Goal: Task Accomplishment & Management: Use online tool/utility

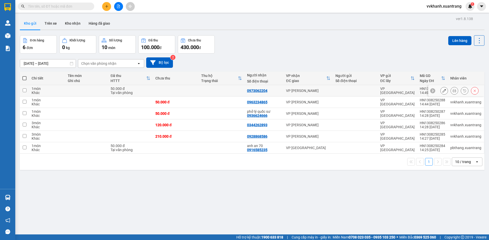
click at [461, 89] on button at bounding box center [464, 91] width 7 height 9
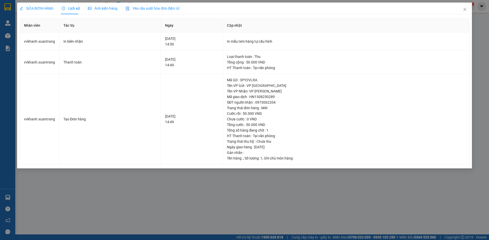
click at [108, 10] on span "Ảnh kiện hàng" at bounding box center [103, 8] width 30 height 4
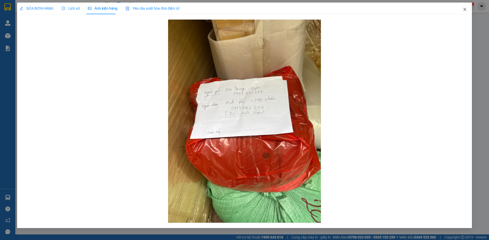
click at [462, 9] on span "Close" at bounding box center [464, 10] width 14 height 14
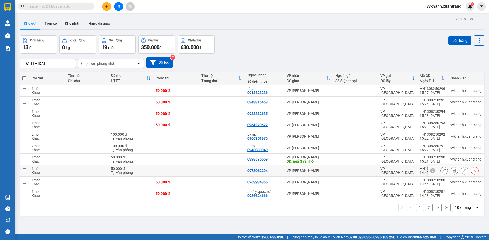
click at [254, 169] on div "0973062204" at bounding box center [257, 171] width 20 height 4
click at [209, 177] on td at bounding box center [222, 182] width 46 height 11
checkbox input "true"
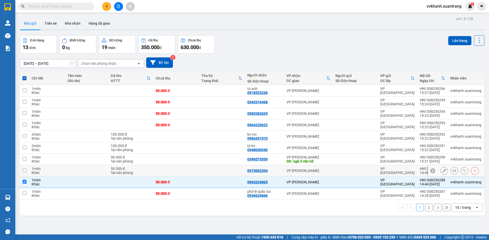
click at [199, 172] on td at bounding box center [222, 170] width 46 height 11
checkbox input "true"
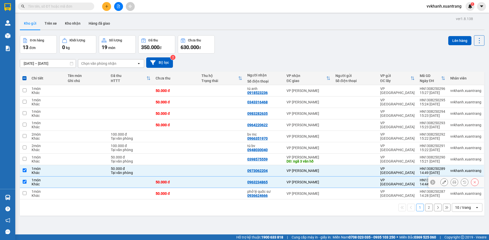
drag, startPoint x: 201, startPoint y: 185, endPoint x: 201, endPoint y: 191, distance: 5.6
click at [201, 186] on td at bounding box center [222, 182] width 46 height 11
checkbox input "false"
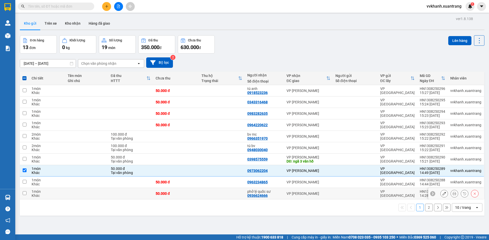
drag, startPoint x: 201, startPoint y: 194, endPoint x: 200, endPoint y: 183, distance: 10.3
click at [201, 193] on td at bounding box center [222, 193] width 46 height 11
checkbox input "true"
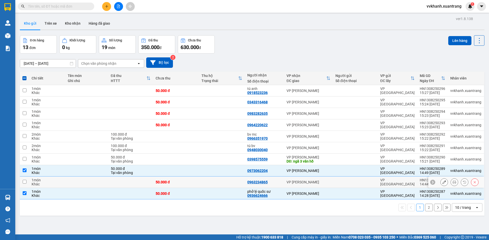
click at [200, 183] on td at bounding box center [222, 182] width 46 height 11
checkbox input "true"
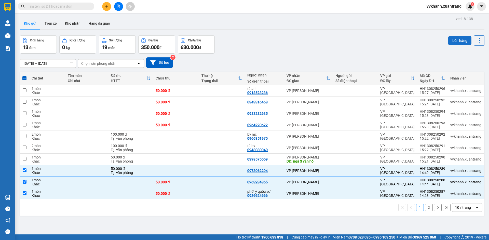
drag, startPoint x: 455, startPoint y: 40, endPoint x: 428, endPoint y: 59, distance: 32.9
click at [455, 41] on button "Lên hàng" at bounding box center [459, 40] width 23 height 9
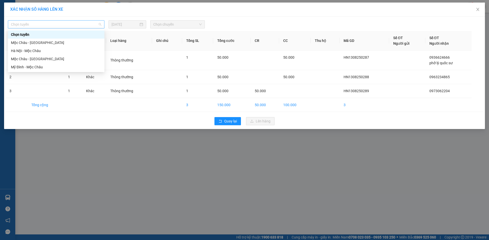
click at [41, 24] on span "Chọn tuyến" at bounding box center [56, 25] width 90 height 8
click at [30, 50] on div "Hà Nội - Mộc Châu" at bounding box center [56, 51] width 90 height 6
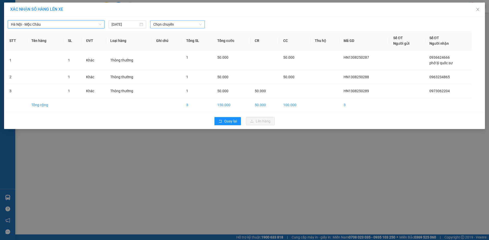
click at [162, 30] on body "Kết quả tìm kiếm ( 0 ) Bộ lọc Gửi 3 ngày gần nhất No Data vvkhanh.xuantrang 1 Q…" at bounding box center [244, 120] width 489 height 240
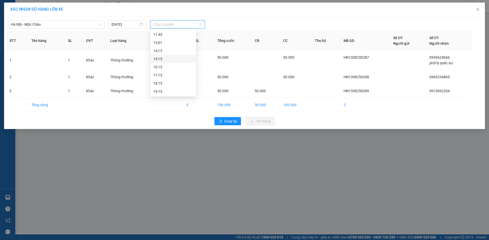
click at [161, 59] on div "15:15" at bounding box center [173, 59] width 40 height 6
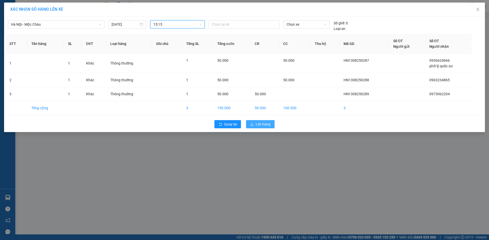
click at [266, 125] on span "Lên hàng" at bounding box center [263, 125] width 15 height 6
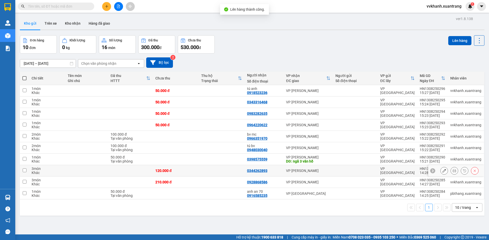
click at [303, 174] on td "VP [PERSON_NAME]" at bounding box center [307, 170] width 49 height 11
checkbox input "true"
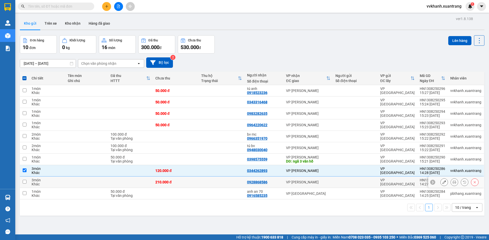
click at [304, 180] on div "VP [PERSON_NAME]" at bounding box center [308, 182] width 44 height 4
checkbox input "true"
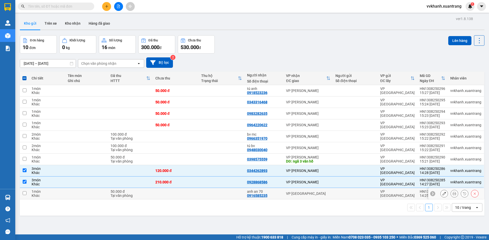
click at [275, 188] on td "anh an 70 0916585235" at bounding box center [263, 193] width 39 height 11
checkbox input "true"
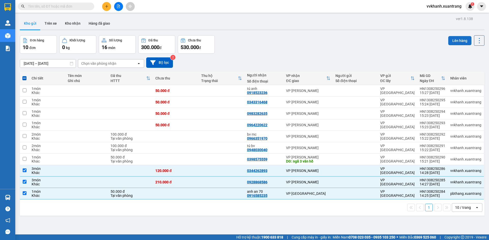
click at [448, 41] on button "Lên hàng" at bounding box center [459, 40] width 23 height 9
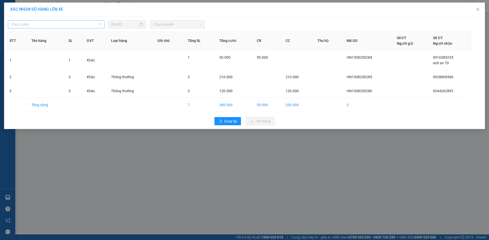
drag, startPoint x: 35, startPoint y: 23, endPoint x: 33, endPoint y: 37, distance: 14.4
click at [35, 23] on span "Chọn tuyến" at bounding box center [56, 25] width 90 height 8
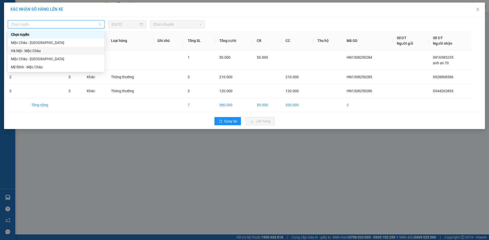
click at [32, 47] on div "Chọn tuyến Mộc Châu - Hà Nội Hà Nội - Mộc Châu Mộc Châu - Mỹ Đình Mỹ Đình - Mộc…" at bounding box center [56, 51] width 96 height 41
click at [33, 47] on div "Hà Nội - Mộc Châu" at bounding box center [56, 51] width 96 height 8
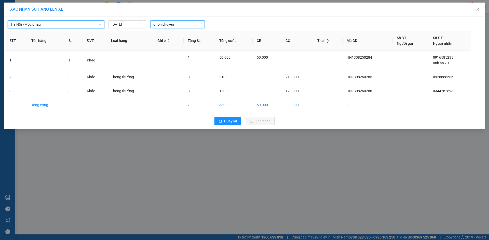
click at [161, 26] on span "Chọn chuyến" at bounding box center [177, 25] width 48 height 8
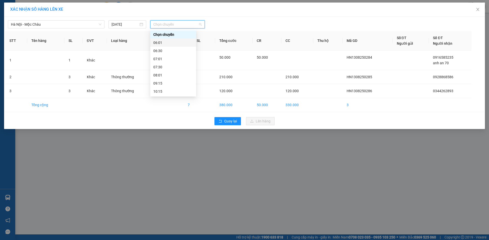
scroll to position [73, 0]
click at [163, 59] on div "15:15" at bounding box center [173, 59] width 40 height 6
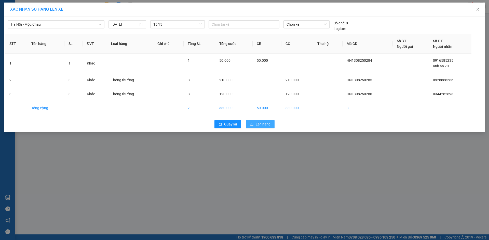
click at [266, 126] on span "Lên hàng" at bounding box center [263, 125] width 15 height 6
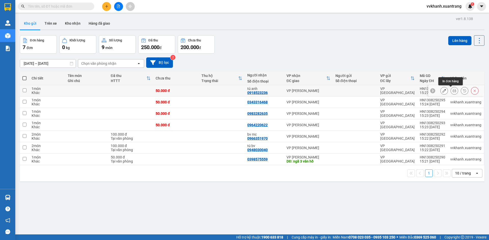
click at [452, 90] on icon at bounding box center [454, 91] width 4 height 4
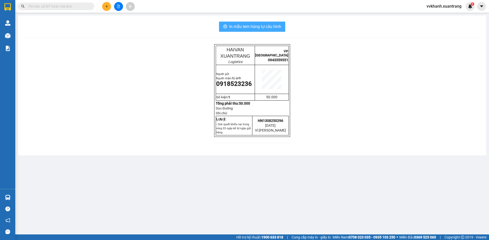
click at [249, 30] on span "In mẫu tem hàng tự cấu hình" at bounding box center [255, 26] width 52 height 6
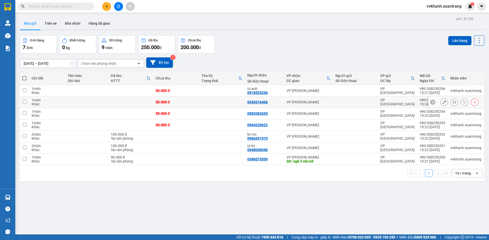
click at [451, 101] on button at bounding box center [453, 102] width 7 height 9
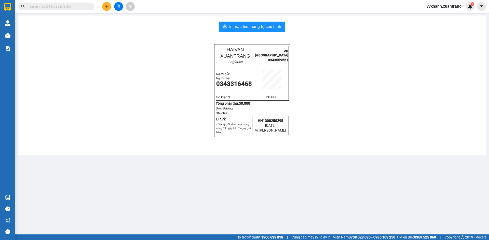
click at [210, 30] on div "In mẫu tem hàng tự cấu hình" at bounding box center [252, 27] width 456 height 10
drag, startPoint x: 221, startPoint y: 25, endPoint x: 221, endPoint y: 32, distance: 6.6
click at [222, 25] on button "In mẫu tem hàng tự cấu hình" at bounding box center [252, 27] width 66 height 10
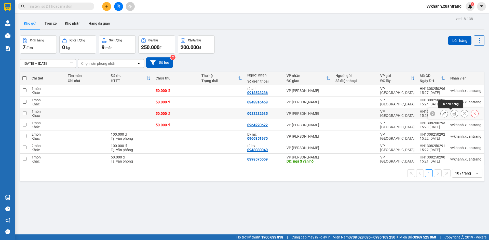
click at [452, 113] on icon at bounding box center [454, 114] width 4 height 4
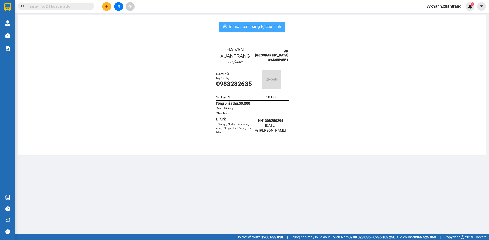
click at [243, 24] on span "In mẫu tem hàng tự cấu hình" at bounding box center [255, 26] width 52 height 6
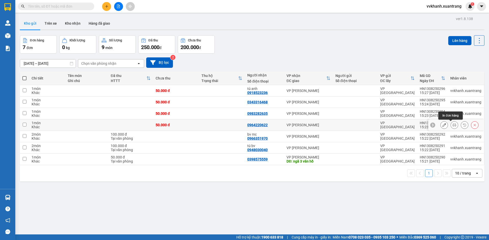
click at [452, 126] on icon at bounding box center [454, 125] width 4 height 4
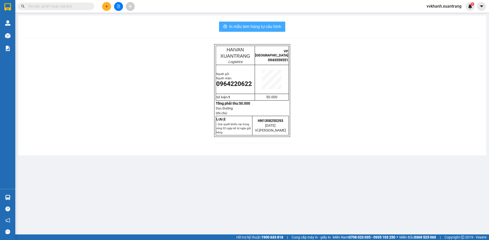
click at [226, 22] on button "In mẫu tem hàng tự cấu hình" at bounding box center [252, 27] width 66 height 10
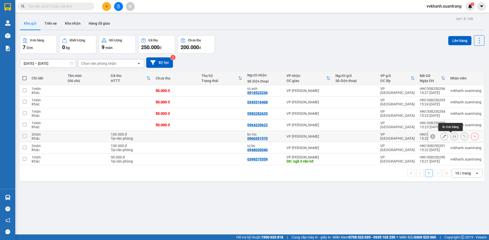
click at [452, 138] on icon at bounding box center [454, 137] width 4 height 4
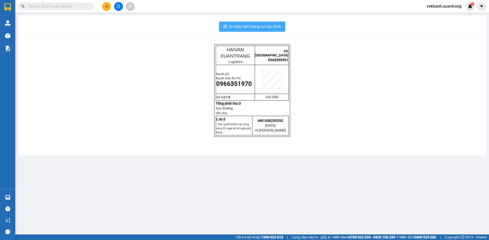
click at [242, 24] on span "In mẫu tem hàng tự cấu hình" at bounding box center [255, 26] width 52 height 6
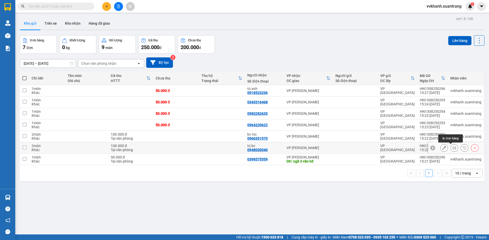
click at [452, 147] on icon at bounding box center [454, 148] width 4 height 4
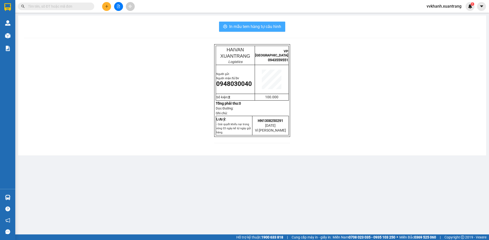
click at [248, 27] on span "In mẫu tem hàng tự cấu hình" at bounding box center [255, 26] width 52 height 6
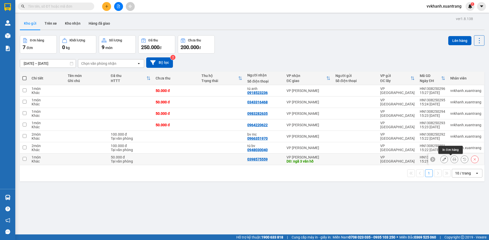
click at [452, 160] on icon at bounding box center [454, 160] width 4 height 4
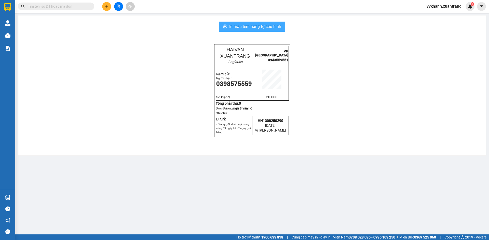
click at [245, 27] on span "In mẫu tem hàng tự cấu hình" at bounding box center [255, 26] width 52 height 6
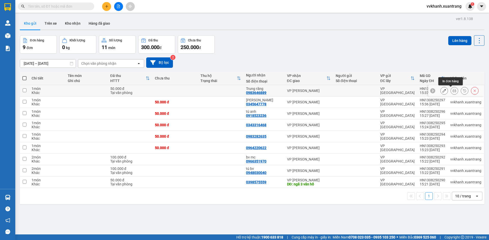
click at [450, 89] on button at bounding box center [453, 91] width 7 height 9
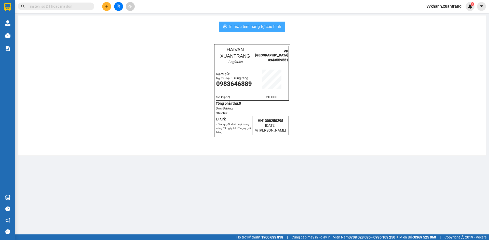
click at [248, 29] on span "In mẫu tem hàng tự cấu hình" at bounding box center [255, 26] width 52 height 6
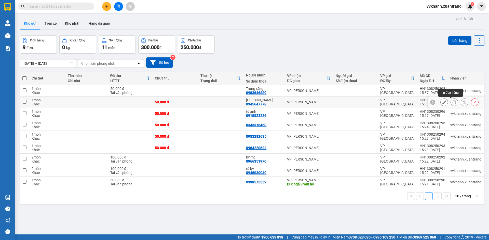
click at [450, 100] on button at bounding box center [453, 102] width 7 height 9
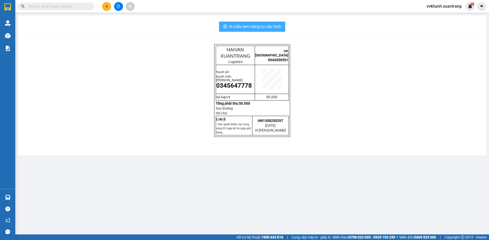
drag, startPoint x: 242, startPoint y: 28, endPoint x: 304, endPoint y: 187, distance: 170.4
click at [242, 29] on span "In mẫu tem hàng tự cấu hình" at bounding box center [255, 26] width 52 height 6
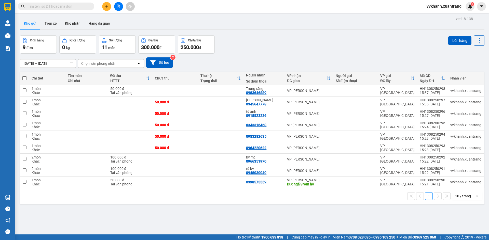
click at [116, 7] on button at bounding box center [118, 6] width 9 height 9
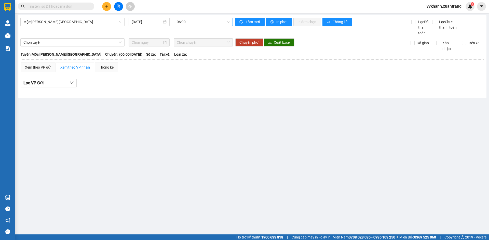
click at [183, 20] on span "06:00" at bounding box center [203, 22] width 53 height 8
click at [186, 40] on div "12:00" at bounding box center [197, 41] width 40 height 6
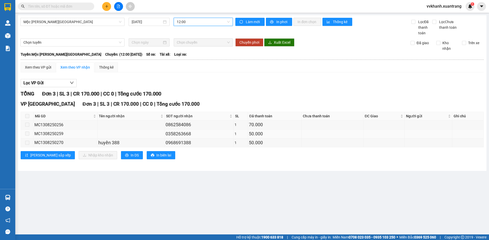
click at [27, 134] on span at bounding box center [27, 134] width 4 height 4
click at [27, 117] on span at bounding box center [27, 116] width 4 height 4
click at [206, 26] on div "Mộc [PERSON_NAME][GEOGRAPHIC_DATA] [DATE] 12:00" at bounding box center [126, 27] width 212 height 18
click at [200, 18] on div "12:00" at bounding box center [203, 22] width 59 height 8
click at [191, 57] on div "13:30" at bounding box center [197, 58] width 40 height 6
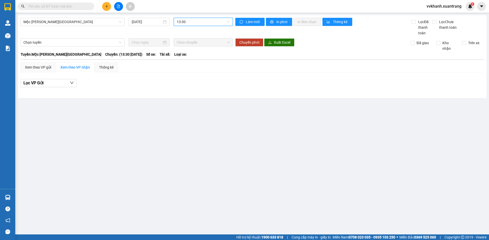
click at [189, 24] on span "13:30" at bounding box center [203, 22] width 53 height 8
click at [186, 23] on span "13:30" at bounding box center [203, 22] width 53 height 8
click at [188, 67] on div "14:00" at bounding box center [197, 66] width 40 height 6
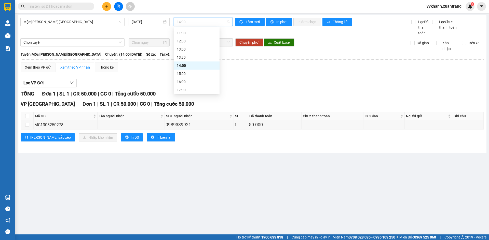
click at [184, 23] on span "14:00" at bounding box center [203, 22] width 53 height 8
click at [192, 77] on div "15:00" at bounding box center [197, 74] width 46 height 8
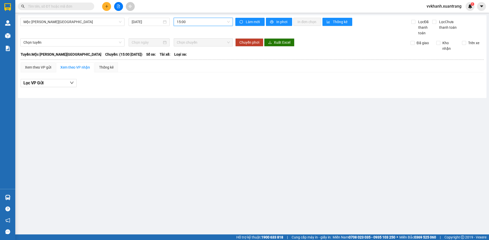
click at [193, 24] on span "15:00" at bounding box center [203, 22] width 53 height 8
click at [193, 61] on div "13:30" at bounding box center [197, 57] width 46 height 8
click at [185, 21] on span "13:30" at bounding box center [203, 22] width 53 height 8
drag, startPoint x: 133, startPoint y: 108, endPoint x: 121, endPoint y: 49, distance: 59.8
click at [131, 96] on main "[GEOGRAPHIC_DATA][PERSON_NAME][GEOGRAPHIC_DATA] [DATE] 13:30 [PERSON_NAME] mới …" at bounding box center [244, 117] width 489 height 235
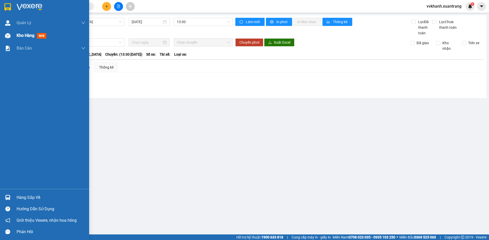
click at [42, 36] on span "mới" at bounding box center [41, 36] width 9 height 6
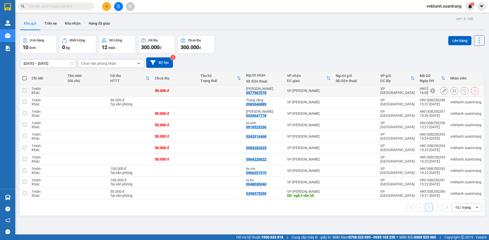
click at [452, 90] on icon at bounding box center [454, 91] width 4 height 4
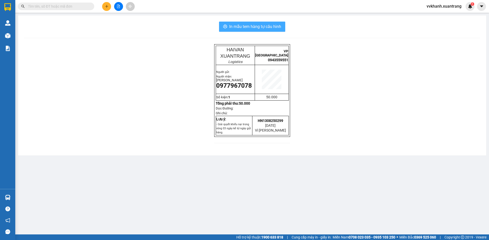
drag, startPoint x: 257, startPoint y: 26, endPoint x: 265, endPoint y: 64, distance: 39.6
click at [255, 25] on span "In mẫu tem hàng tự cấu hình" at bounding box center [255, 26] width 52 height 6
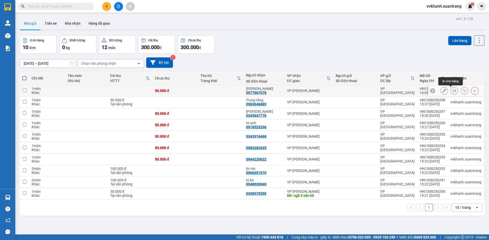
click at [452, 91] on icon at bounding box center [454, 91] width 4 height 4
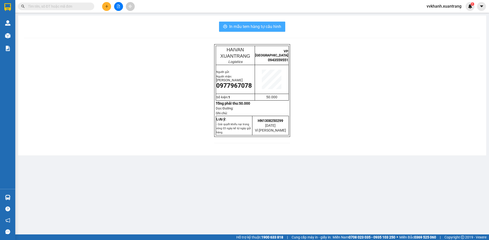
click at [252, 29] on span "In mẫu tem hàng tự cấu hình" at bounding box center [255, 26] width 52 height 6
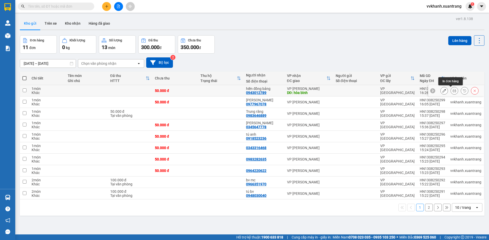
click at [452, 90] on icon at bounding box center [454, 91] width 4 height 4
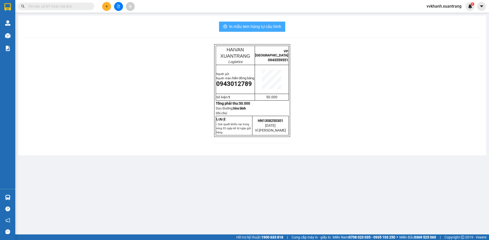
drag, startPoint x: 256, startPoint y: 27, endPoint x: 326, endPoint y: 232, distance: 216.6
click at [256, 27] on span "In mẫu tem hàng tự cấu hình" at bounding box center [255, 26] width 52 height 6
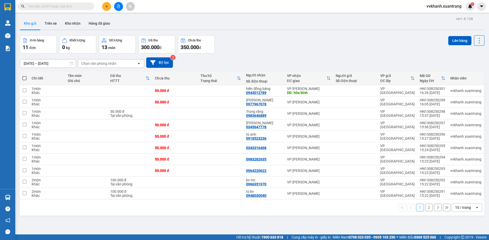
click at [105, 5] on icon "plus" at bounding box center [107, 7] width 4 height 4
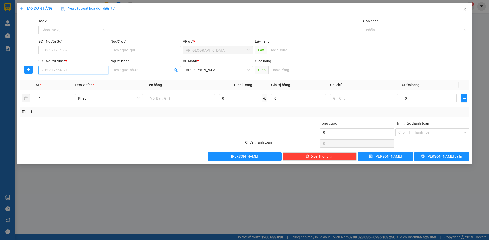
click at [66, 70] on input "SĐT Người Nhận *" at bounding box center [73, 70] width 70 height 8
type input "3"
click at [83, 78] on div "0372083891 - răng a củ" at bounding box center [73, 81] width 64 height 6
type input "0372083891"
type input "răng a củ"
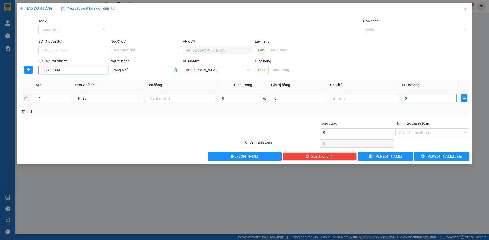
type input "0372083891"
click at [406, 96] on input "0" at bounding box center [429, 98] width 55 height 8
type input "5"
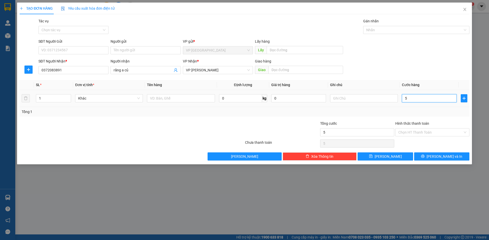
type input "50"
type input "50.000"
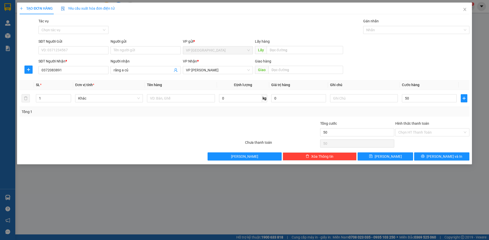
type input "50.000"
click at [421, 127] on div "Hình thức thanh toán" at bounding box center [432, 125] width 74 height 8
click at [423, 132] on input "Hình thức thanh toán" at bounding box center [430, 133] width 64 height 8
click at [406, 148] on div "Miễn phí" at bounding box center [432, 151] width 74 height 8
type input "0"
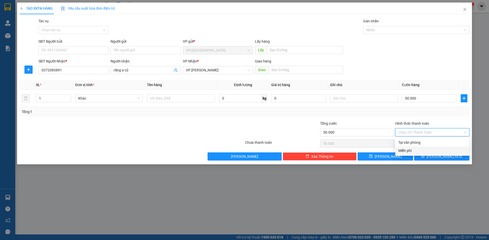
type input "0"
click at [403, 131] on span "Miễn phí" at bounding box center [432, 133] width 68 height 8
click at [409, 141] on div "Tại văn phòng" at bounding box center [432, 143] width 68 height 6
type input "50.000"
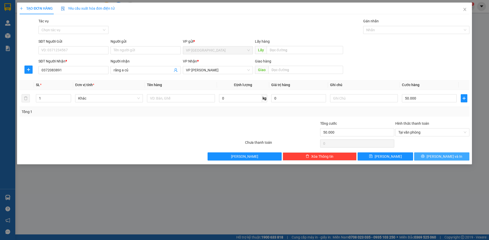
click at [449, 154] on button "Lưu và In" at bounding box center [441, 157] width 55 height 8
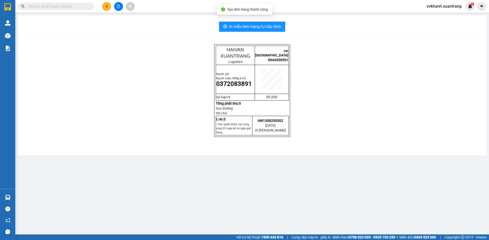
click at [243, 32] on div "In mẫu tem hàng tự cấu hình HAIVAN XUANTRANG Logistics VP HÀ NỘI 0943559551 Ngư…" at bounding box center [252, 86] width 468 height 140
drag, startPoint x: 243, startPoint y: 30, endPoint x: 247, endPoint y: 40, distance: 10.3
click at [243, 30] on button "In mẫu tem hàng tự cấu hình" at bounding box center [252, 27] width 66 height 10
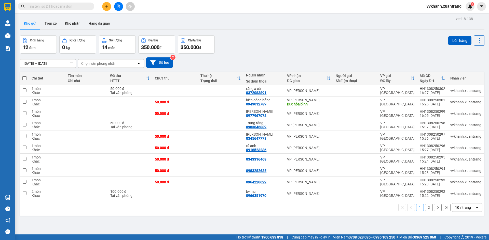
scroll to position [33, 0]
click at [106, 5] on icon "plus" at bounding box center [107, 7] width 4 height 4
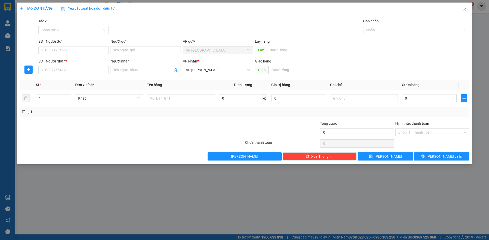
click at [51, 60] on div "SĐT Người Nhận *" at bounding box center [73, 62] width 70 height 6
click at [51, 66] on input "SĐT Người Nhận *" at bounding box center [73, 70] width 70 height 8
drag, startPoint x: 72, startPoint y: 77, endPoint x: 54, endPoint y: 89, distance: 21.9
click at [73, 77] on div "0915482136 - Cương răng" at bounding box center [73, 80] width 70 height 8
type input "0915482136"
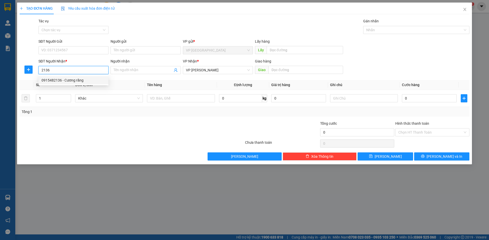
type input "Cương răng"
type input "0915482136"
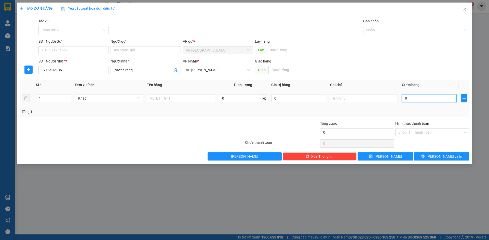
click at [434, 101] on input "0" at bounding box center [429, 98] width 55 height 8
type input "5"
type input "50"
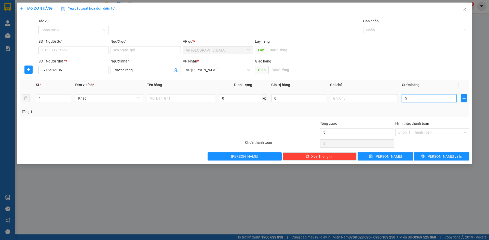
type input "50"
type input "50.000"
click at [414, 134] on input "Hình thức thanh toán" at bounding box center [430, 133] width 64 height 8
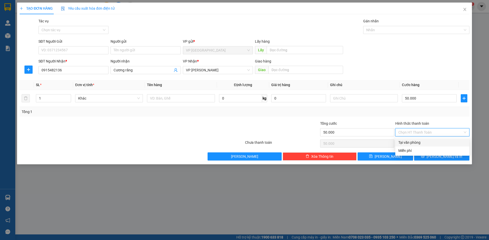
click at [418, 143] on div "Tại văn phòng" at bounding box center [432, 143] width 68 height 6
type input "0"
click at [425, 157] on button "Lưu và In" at bounding box center [441, 157] width 55 height 8
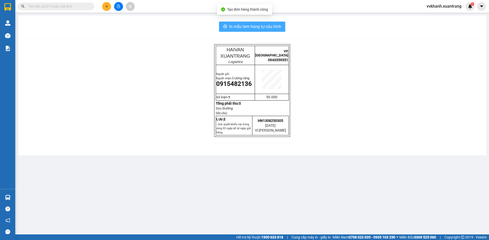
drag, startPoint x: 268, startPoint y: 26, endPoint x: 268, endPoint y: 47, distance: 21.4
click at [268, 26] on span "In mẫu tem hàng tự cấu hình" at bounding box center [255, 26] width 52 height 6
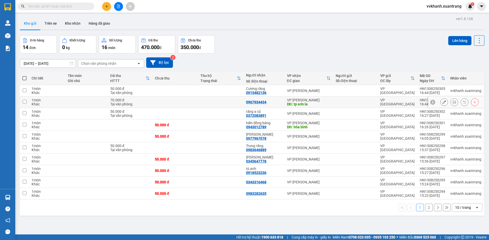
click at [452, 102] on icon at bounding box center [454, 103] width 4 height 4
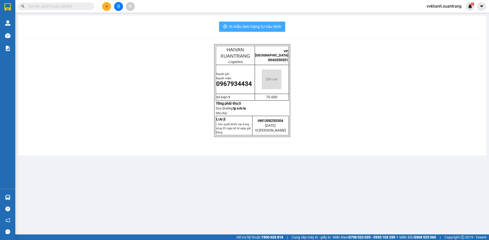
click at [248, 27] on span "In mẫu tem hàng tự cấu hình" at bounding box center [255, 26] width 52 height 6
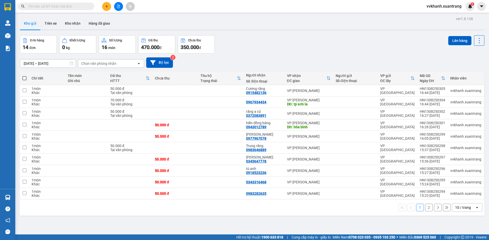
click at [75, 7] on input "text" at bounding box center [58, 7] width 60 height 6
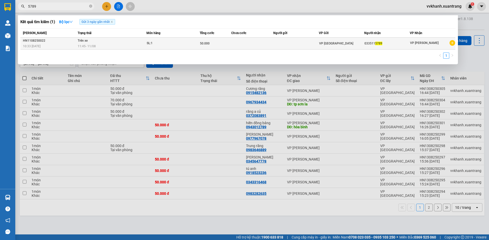
type input "5789"
click at [325, 43] on span "VP [GEOGRAPHIC_DATA]" at bounding box center [336, 44] width 34 height 4
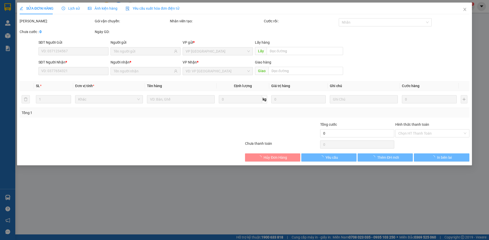
type input "0335115789"
type input "50.000"
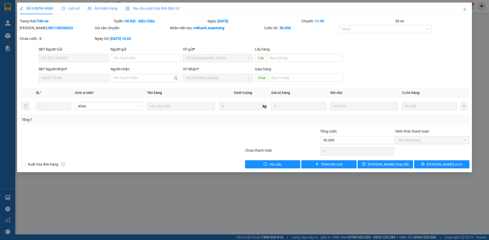
click at [70, 8] on span "Lịch sử" at bounding box center [71, 8] width 18 height 4
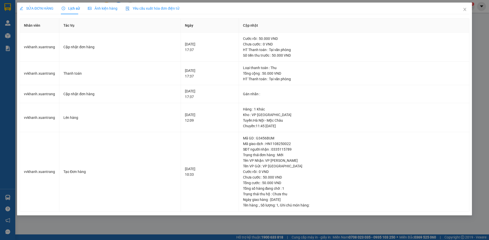
click at [98, 7] on span "Ảnh kiện hàng" at bounding box center [103, 8] width 30 height 4
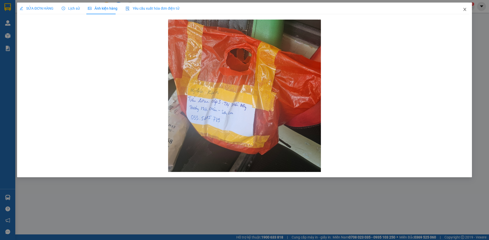
click at [465, 10] on icon "close" at bounding box center [464, 9] width 4 height 4
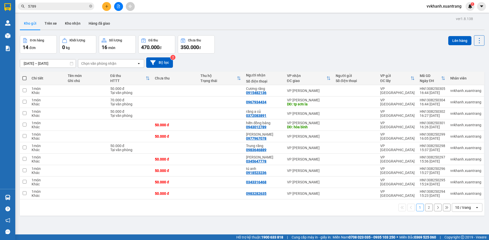
click at [116, 6] on button at bounding box center [118, 6] width 9 height 9
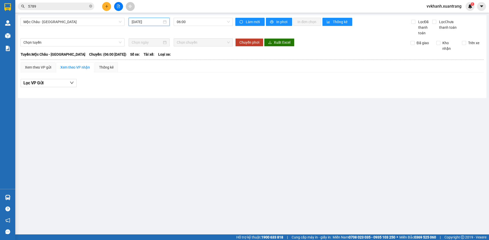
click at [135, 20] on input "[DATE]" at bounding box center [147, 22] width 30 height 6
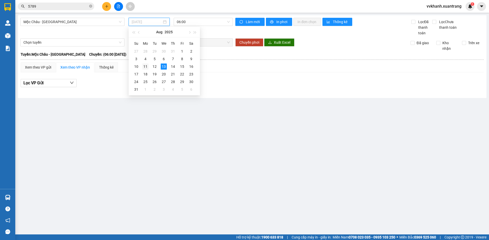
click at [146, 67] on div "11" at bounding box center [145, 67] width 6 height 6
type input "11/08/2025"
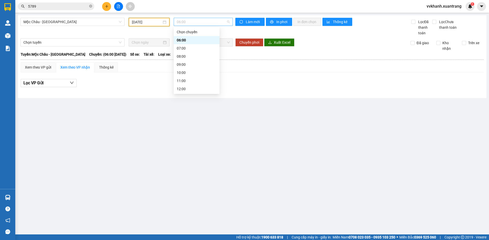
drag, startPoint x: 195, startPoint y: 22, endPoint x: 178, endPoint y: 64, distance: 45.1
click at [195, 22] on span "06:00" at bounding box center [203, 22] width 53 height 8
click at [69, 20] on span "Mộc [PERSON_NAME][GEOGRAPHIC_DATA]" at bounding box center [72, 22] width 98 height 8
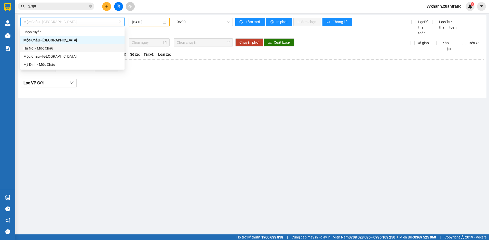
drag, startPoint x: 34, startPoint y: 50, endPoint x: 60, endPoint y: 47, distance: 26.3
click at [34, 50] on div "Hà Nội - Mộc Châu" at bounding box center [72, 49] width 98 height 6
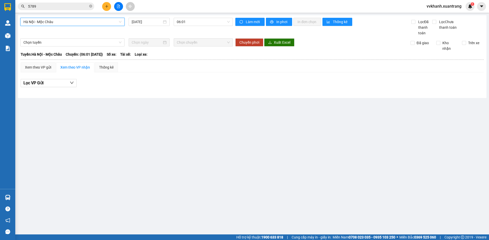
drag, startPoint x: 144, startPoint y: 20, endPoint x: 137, endPoint y: 53, distance: 33.4
click at [145, 26] on div "[DATE]" at bounding box center [149, 22] width 41 height 8
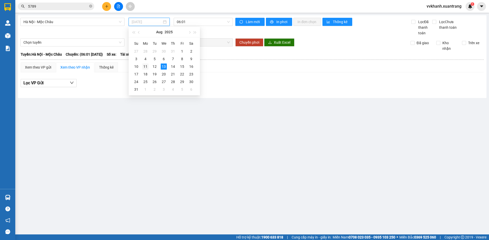
click at [147, 66] on div "11" at bounding box center [145, 67] width 6 height 6
type input "11/08/2025"
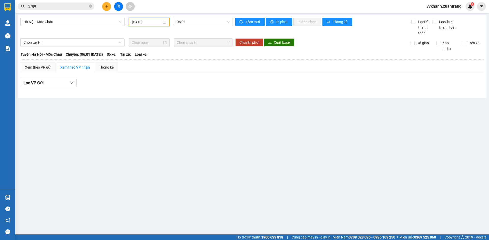
drag, startPoint x: 189, startPoint y: 20, endPoint x: 189, endPoint y: 26, distance: 6.2
click at [189, 24] on span "06:01" at bounding box center [203, 22] width 53 height 8
click at [186, 48] on div "11:45" at bounding box center [197, 50] width 40 height 6
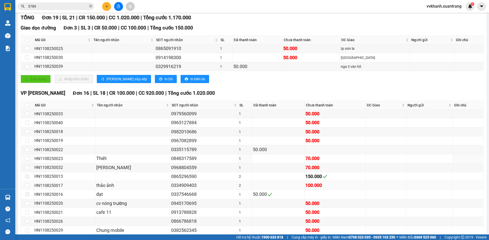
scroll to position [121, 0]
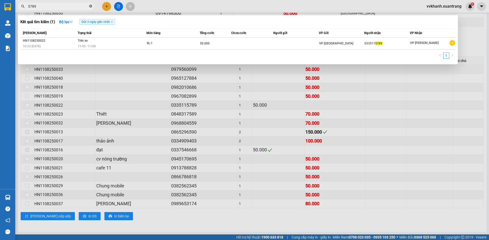
click at [90, 5] on icon "close-circle" at bounding box center [90, 6] width 3 height 3
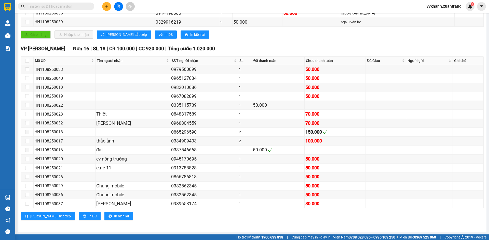
click at [72, 6] on input "text" at bounding box center [58, 7] width 60 height 6
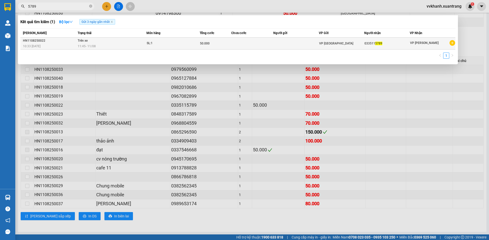
type input "5789"
click at [268, 45] on td at bounding box center [252, 44] width 42 height 12
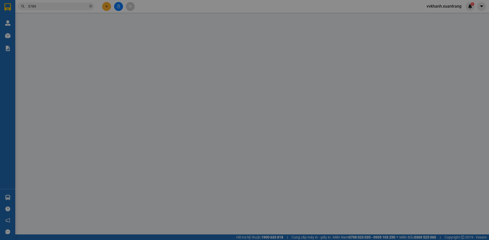
type input "0335115789"
type input "50.000"
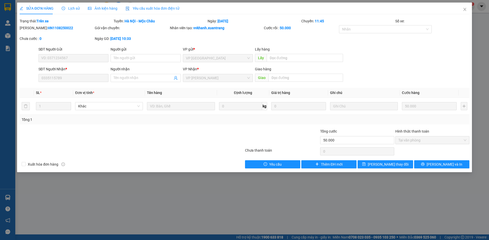
click at [92, 9] on span "Ảnh kiện hàng" at bounding box center [103, 8] width 30 height 4
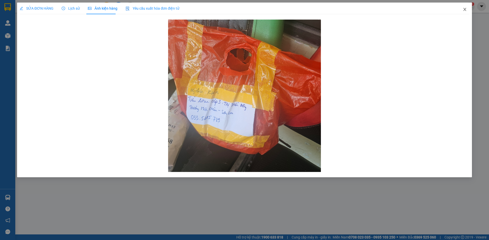
click at [465, 6] on span "Close" at bounding box center [464, 10] width 14 height 14
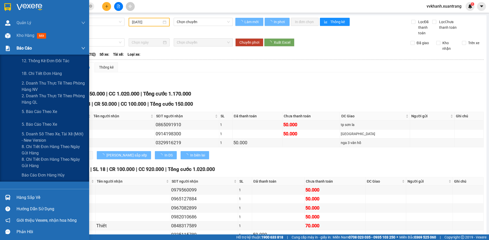
click at [19, 43] on div "Báo cáo" at bounding box center [51, 48] width 69 height 13
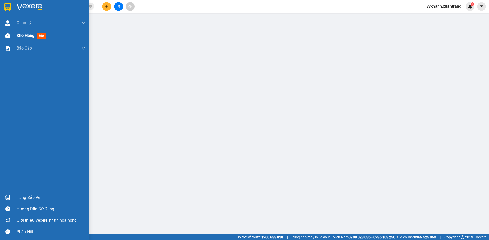
click at [28, 36] on span "Kho hàng" at bounding box center [26, 35] width 18 height 5
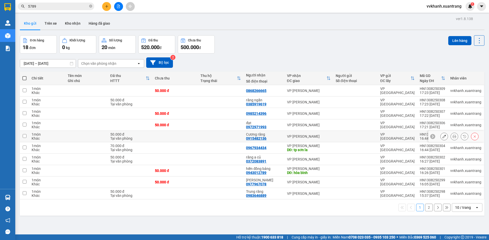
click at [230, 139] on td at bounding box center [221, 136] width 46 height 11
checkbox input "true"
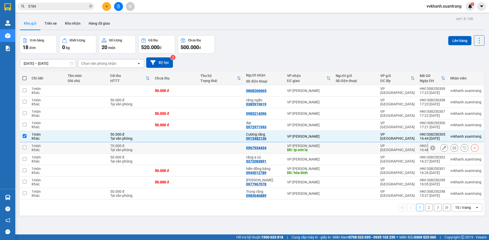
click at [228, 143] on td at bounding box center [221, 148] width 46 height 11
checkbox input "true"
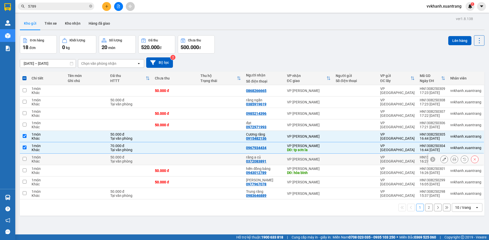
click at [226, 154] on td at bounding box center [221, 159] width 46 height 11
checkbox input "true"
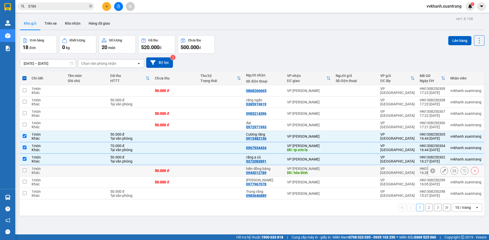
click at [215, 166] on td at bounding box center [221, 170] width 46 height 11
checkbox input "true"
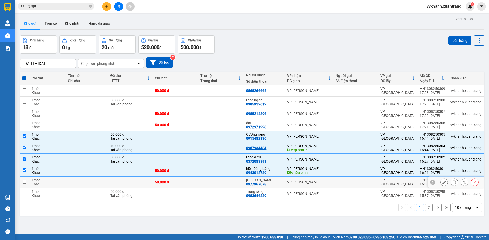
click at [215, 179] on td at bounding box center [221, 182] width 46 height 11
checkbox input "true"
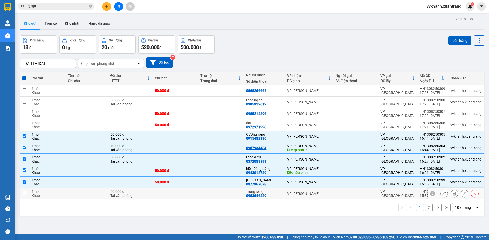
click at [214, 190] on td at bounding box center [221, 193] width 46 height 11
checkbox input "true"
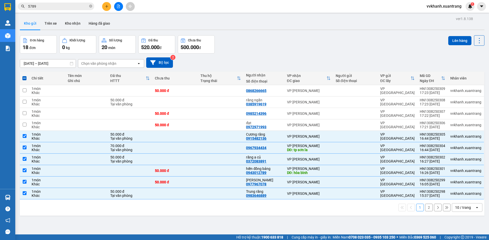
drag, startPoint x: 451, startPoint y: 41, endPoint x: 443, endPoint y: 57, distance: 18.2
click at [451, 41] on button "Lên hàng" at bounding box center [459, 40] width 23 height 9
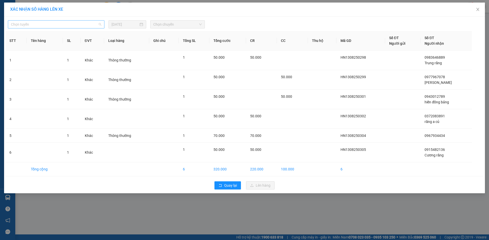
click at [23, 24] on span "Chọn tuyến" at bounding box center [56, 25] width 90 height 8
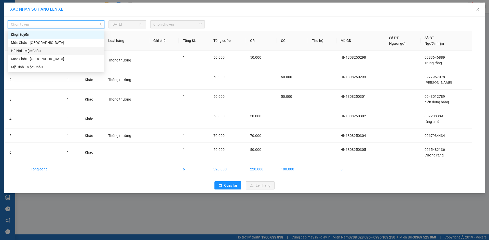
click at [45, 54] on div "Hà Nội - Mộc Châu" at bounding box center [56, 51] width 96 height 8
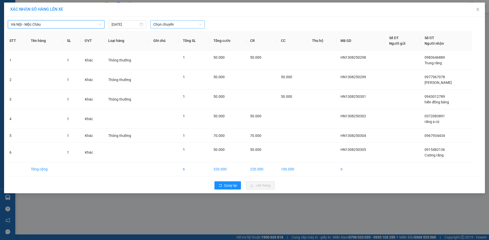
click at [194, 23] on span "Chọn chuyến" at bounding box center [177, 25] width 48 height 8
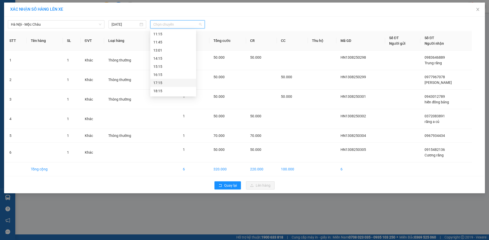
scroll to position [73, 0]
click at [164, 76] on div "17:15" at bounding box center [173, 76] width 40 height 6
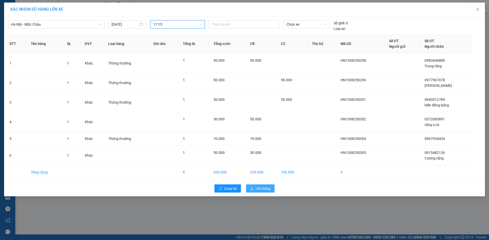
click at [265, 188] on span "Lên hàng" at bounding box center [263, 189] width 15 height 6
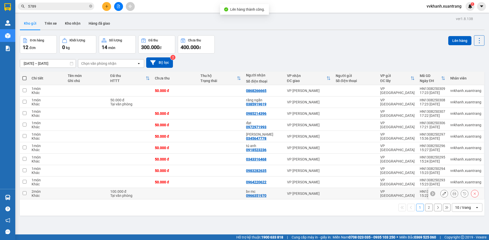
click at [224, 193] on td at bounding box center [221, 193] width 46 height 11
checkbox input "true"
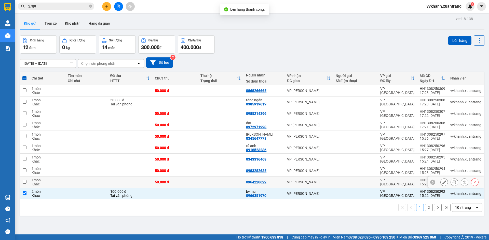
drag, startPoint x: 221, startPoint y: 181, endPoint x: 223, endPoint y: 178, distance: 3.5
click at [222, 181] on td at bounding box center [221, 182] width 46 height 11
checkbox input "true"
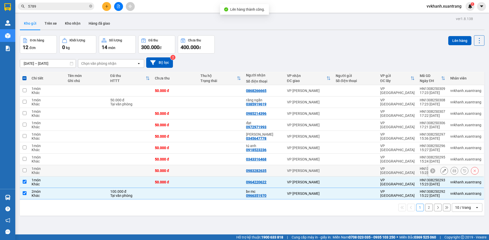
click at [222, 172] on td at bounding box center [221, 170] width 46 height 11
checkbox input "true"
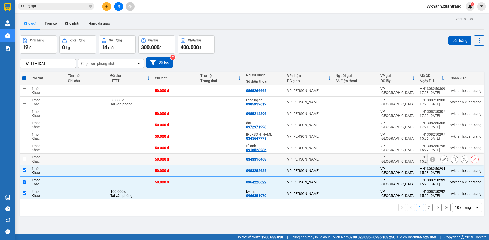
click at [221, 160] on td at bounding box center [221, 159] width 46 height 11
checkbox input "true"
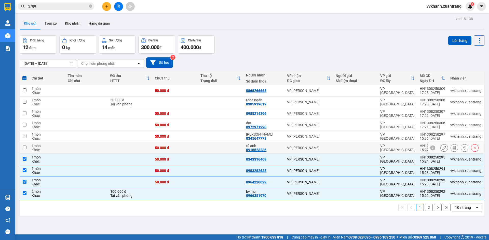
click at [219, 152] on td at bounding box center [221, 148] width 46 height 11
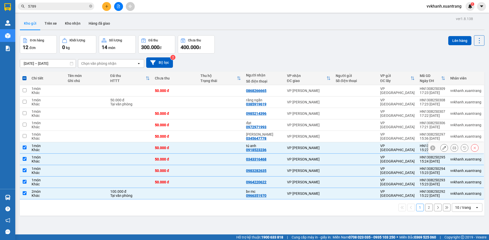
checkbox input "true"
click at [223, 140] on td at bounding box center [221, 136] width 46 height 11
checkbox input "true"
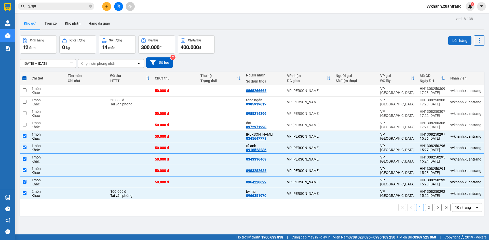
click at [451, 40] on button "Lên hàng" at bounding box center [459, 40] width 23 height 9
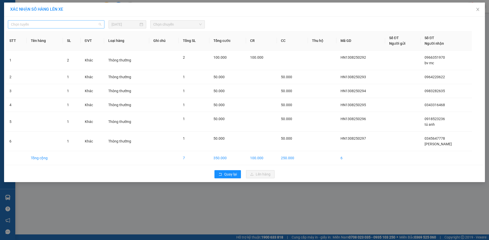
click at [80, 23] on span "Chọn tuyến" at bounding box center [56, 25] width 90 height 8
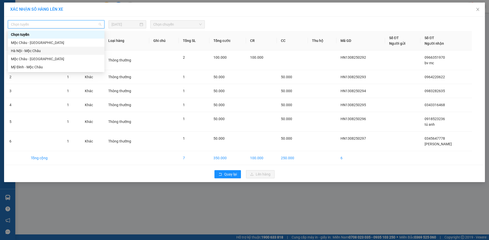
click at [43, 50] on div "Hà Nội - Mộc Châu" at bounding box center [56, 51] width 90 height 6
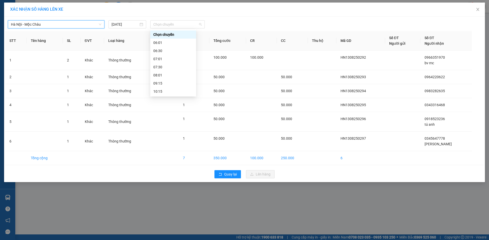
drag, startPoint x: 176, startPoint y: 27, endPoint x: 178, endPoint y: 40, distance: 13.5
click at [176, 29] on div "Hà Nội - Mộc Châu Hà Nội - Mộc Châu 13/08/2025 Chọn chuyến STT Tên hàng SL ĐVT …" at bounding box center [244, 100] width 480 height 166
click at [171, 77] on div "17:15" at bounding box center [173, 76] width 40 height 6
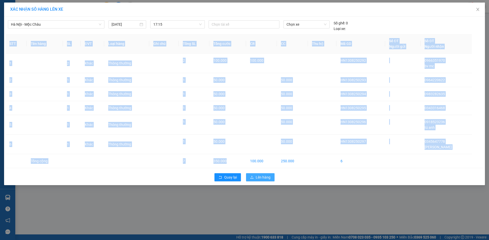
click at [253, 174] on div "Hà Nội - Mộc Châu 13/08/2025 17:15 Chọn tài xế Chọn xe Số ghế: 0 Loại xe: STT T…" at bounding box center [244, 101] width 480 height 169
click at [253, 175] on button "Lên hàng" at bounding box center [260, 178] width 29 height 8
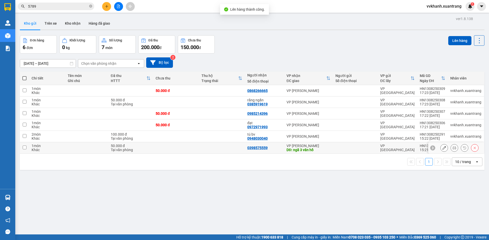
click at [206, 144] on td at bounding box center [222, 148] width 46 height 11
checkbox input "true"
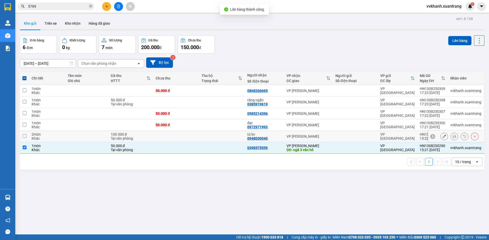
click at [208, 134] on td at bounding box center [222, 136] width 46 height 11
checkbox input "true"
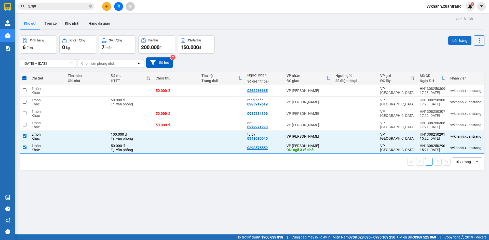
click at [455, 43] on button "Lên hàng" at bounding box center [459, 40] width 23 height 9
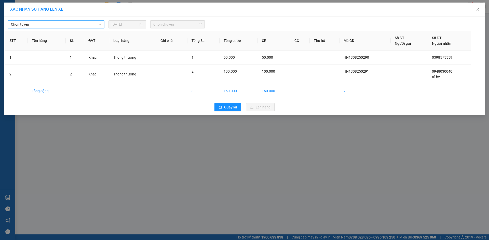
click at [30, 27] on span "Chọn tuyến" at bounding box center [56, 25] width 90 height 8
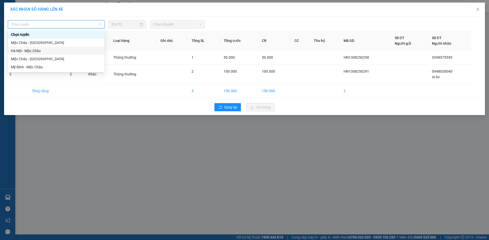
drag, startPoint x: 30, startPoint y: 50, endPoint x: 104, endPoint y: 40, distance: 75.5
click at [30, 50] on div "Hà Nội - Mộc Châu" at bounding box center [56, 51] width 90 height 6
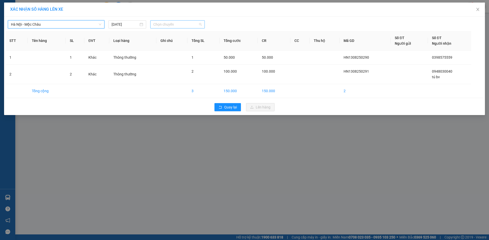
click at [186, 22] on span "Chọn chuyến" at bounding box center [177, 25] width 48 height 8
click at [171, 75] on div "17:15" at bounding box center [173, 76] width 40 height 6
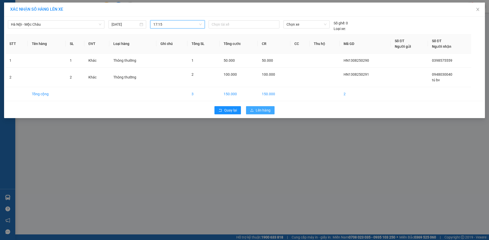
click at [268, 109] on span "Lên hàng" at bounding box center [263, 111] width 15 height 6
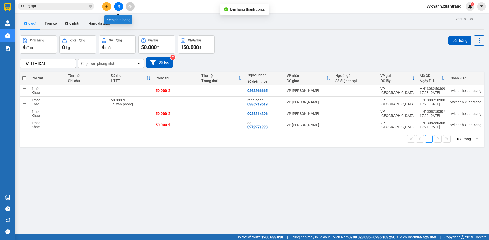
click at [116, 7] on button at bounding box center [118, 6] width 9 height 9
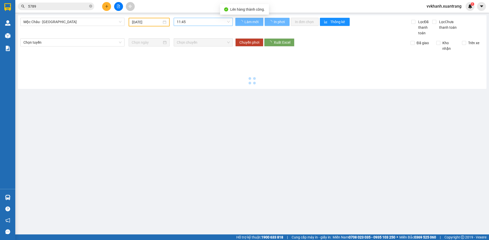
type input "[DATE]"
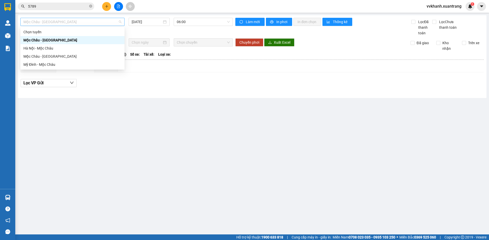
drag, startPoint x: 88, startPoint y: 23, endPoint x: 81, endPoint y: 44, distance: 22.5
click at [88, 23] on span "Mộc [PERSON_NAME][GEOGRAPHIC_DATA]" at bounding box center [72, 22] width 98 height 8
click at [72, 45] on div "Hà Nội - Mộc Châu" at bounding box center [72, 48] width 104 height 8
type input "[DATE]"
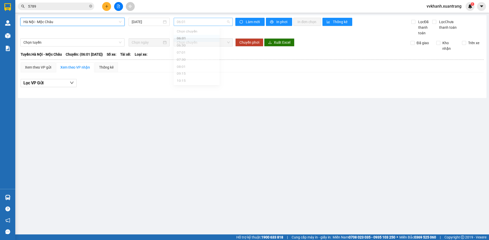
click at [193, 22] on span "06:01" at bounding box center [203, 22] width 53 height 8
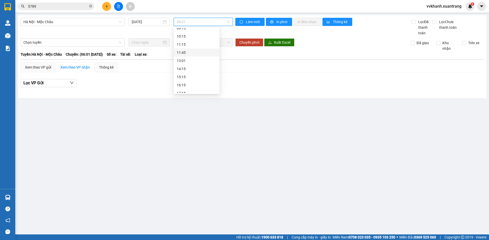
scroll to position [73, 0]
click at [186, 73] on div "17:15" at bounding box center [197, 73] width 40 height 6
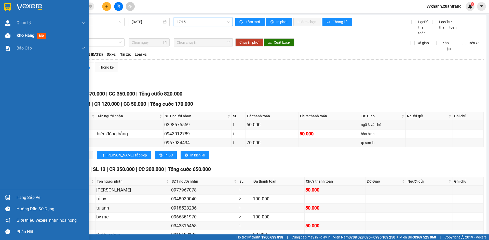
click at [10, 40] on div at bounding box center [7, 35] width 9 height 9
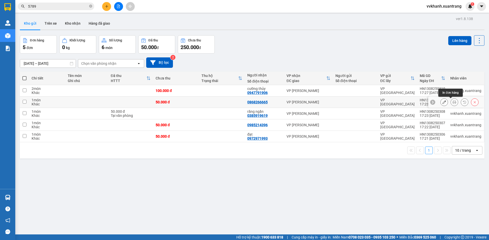
click at [452, 101] on icon at bounding box center [454, 103] width 4 height 4
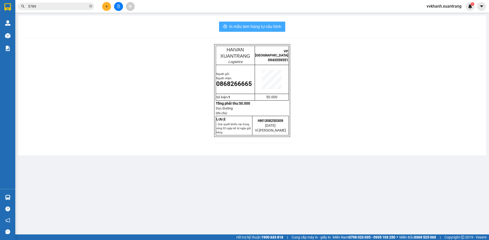
click at [250, 28] on span "In mẫu tem hàng tự cấu hình" at bounding box center [255, 26] width 52 height 6
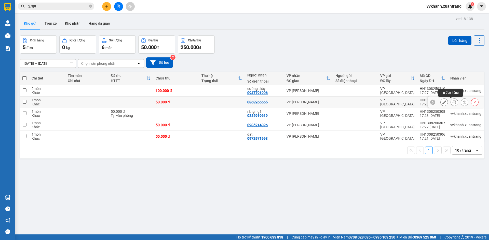
click at [450, 102] on button at bounding box center [453, 102] width 7 height 9
click at [452, 113] on icon at bounding box center [454, 114] width 4 height 4
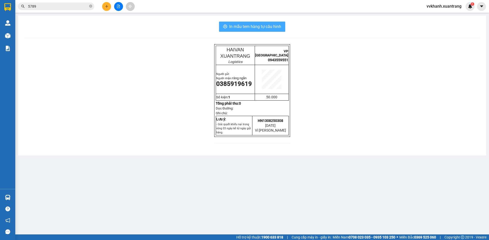
click at [254, 26] on span "In mẫu tem hàng tự cấu hình" at bounding box center [255, 26] width 52 height 6
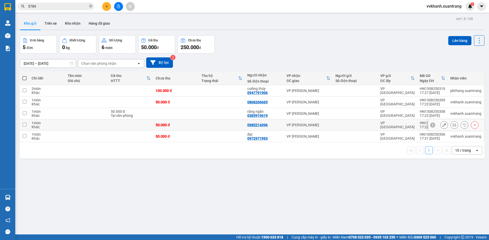
click at [452, 126] on icon at bounding box center [454, 125] width 4 height 4
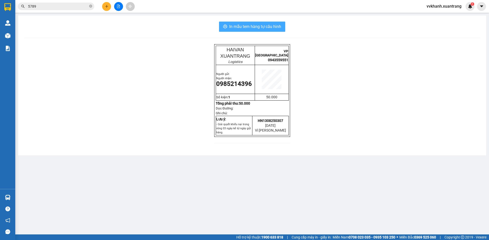
click at [241, 27] on span "In mẫu tem hàng tự cấu hình" at bounding box center [255, 26] width 52 height 6
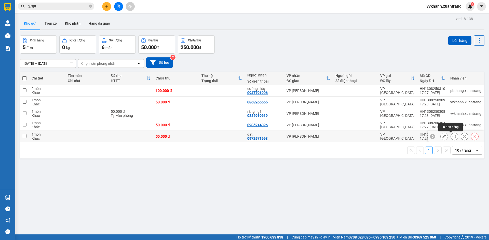
click at [452, 136] on icon at bounding box center [454, 137] width 4 height 4
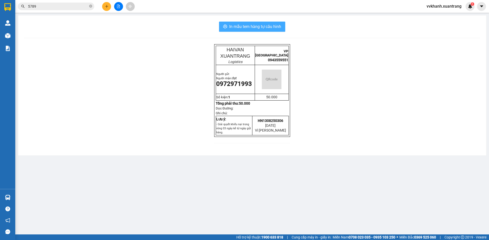
drag, startPoint x: 228, startPoint y: 29, endPoint x: 247, endPoint y: 85, distance: 59.7
click at [229, 29] on button "In mẫu tem hàng tự cấu hình" at bounding box center [252, 27] width 66 height 10
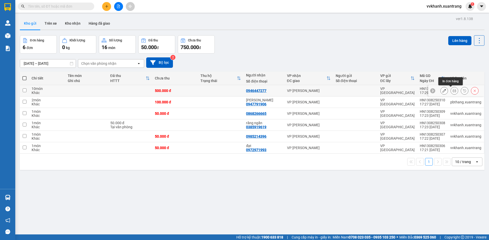
click at [452, 90] on icon at bounding box center [454, 91] width 4 height 4
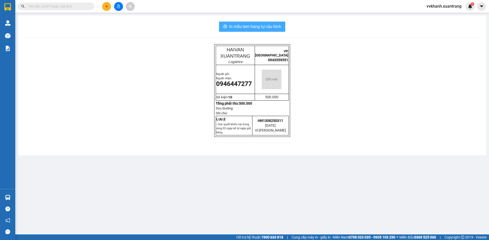
click at [239, 30] on span "In mẫu tem hàng tự cấu hình" at bounding box center [255, 26] width 52 height 6
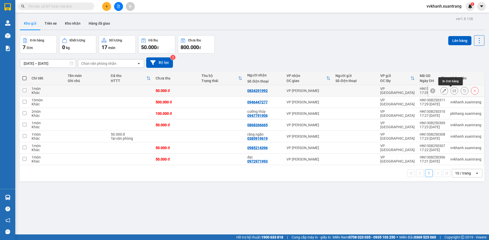
click at [452, 90] on icon at bounding box center [454, 91] width 4 height 4
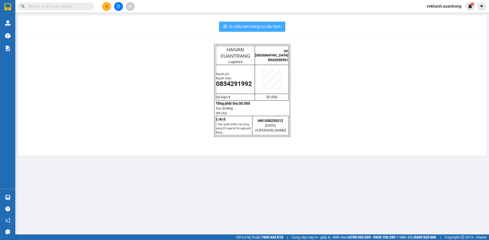
click at [250, 22] on button "In mẫu tem hàng tự cấu hình" at bounding box center [252, 27] width 66 height 10
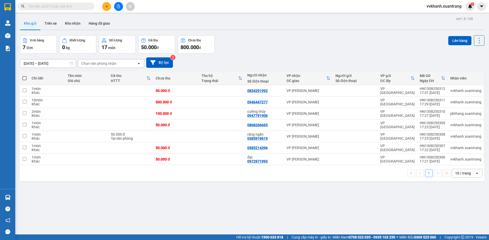
click at [106, 7] on button at bounding box center [106, 6] width 9 height 9
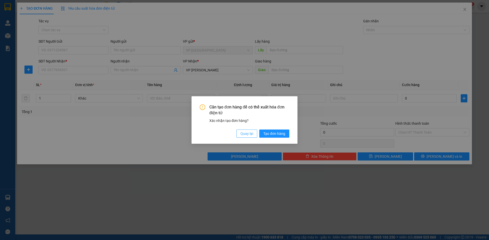
drag, startPoint x: 247, startPoint y: 135, endPoint x: 103, endPoint y: 178, distance: 150.3
click at [247, 136] on span "Quay lại" at bounding box center [246, 134] width 13 height 6
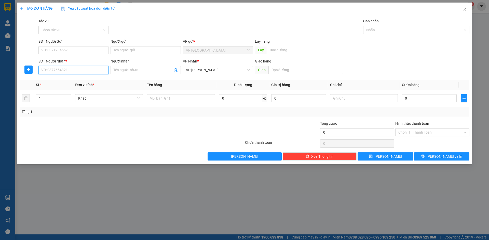
click at [75, 69] on input "SĐT Người Nhận *" at bounding box center [73, 70] width 70 height 8
click at [469, 10] on span "Close" at bounding box center [464, 10] width 14 height 14
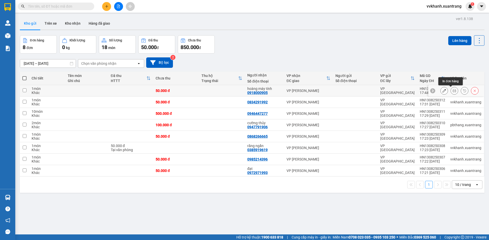
click at [452, 91] on icon at bounding box center [454, 91] width 4 height 4
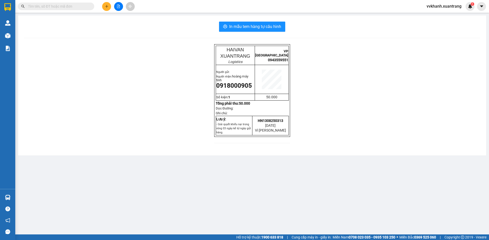
click at [262, 38] on div at bounding box center [252, 38] width 456 height 0
click at [253, 33] on div "In mẫu tem hàng tự cấu hình HAIVAN XUANTRANG Logistics VP HÀ NỘI 0943559551 Ngư…" at bounding box center [252, 86] width 468 height 140
click at [253, 30] on span "In mẫu tem hàng tự cấu hình" at bounding box center [255, 26] width 52 height 6
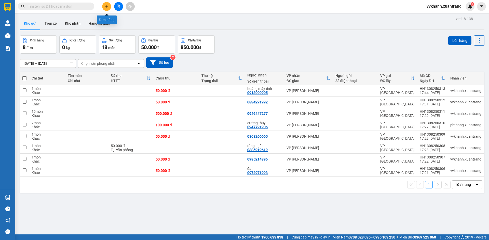
click at [105, 5] on icon "plus" at bounding box center [107, 7] width 4 height 4
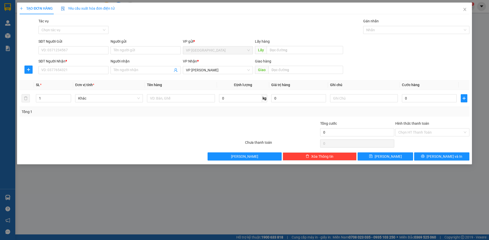
click at [70, 66] on div "SĐT Người Nhận *" at bounding box center [73, 63] width 70 height 8
click at [67, 73] on input "SĐT Người Nhận *" at bounding box center [73, 70] width 70 height 8
click at [85, 92] on div "0966082899 - gra thọ" at bounding box center [73, 88] width 70 height 8
type input "0966082899"
type input "gra thọ"
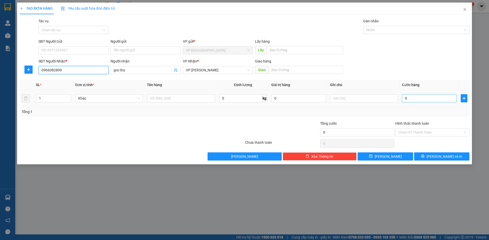
type input "0966082899"
type input "5"
type input "50"
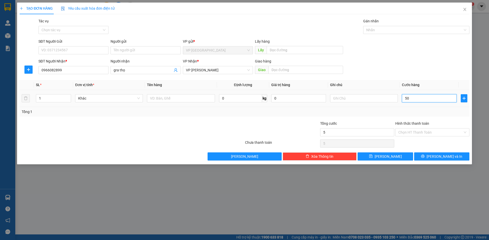
type input "50"
type input "50.000"
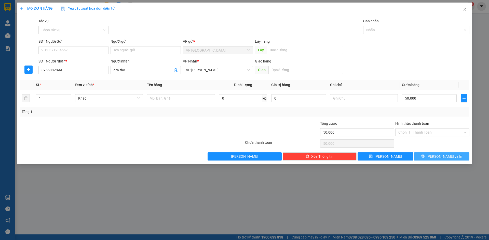
click at [437, 154] on span "Lưu và In" at bounding box center [444, 157] width 36 height 6
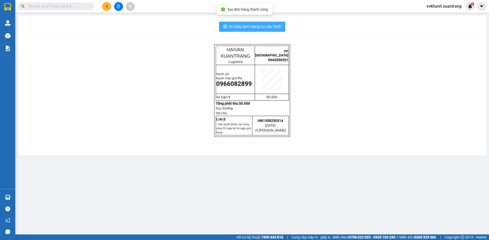
click at [239, 29] on span "In mẫu tem hàng tự cấu hình" at bounding box center [255, 26] width 52 height 6
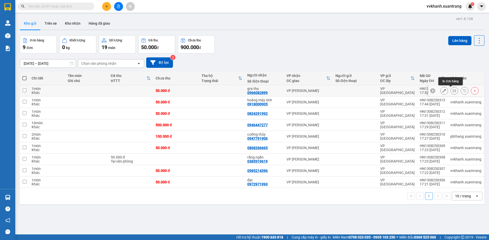
click at [452, 92] on icon at bounding box center [454, 91] width 4 height 4
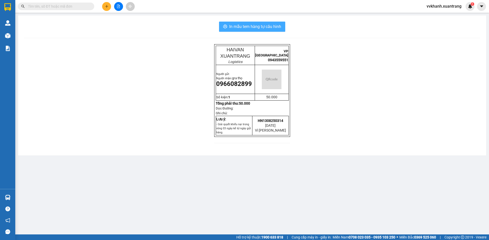
click at [244, 31] on button "In mẫu tem hàng tự cấu hình" at bounding box center [252, 27] width 66 height 10
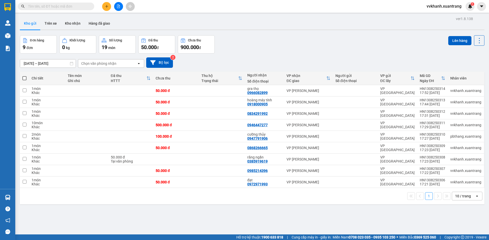
click at [105, 7] on icon "plus" at bounding box center [107, 7] width 4 height 4
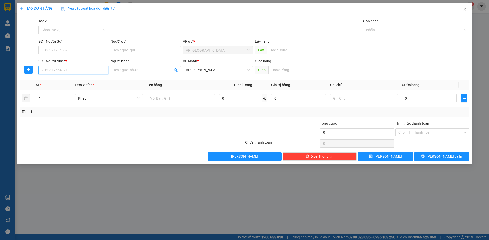
click at [45, 70] on input "SĐT Người Nhận *" at bounding box center [73, 70] width 70 height 8
click at [59, 79] on div "0984971468 - hiền hòa trang" at bounding box center [73, 81] width 64 height 6
type input "0984971468"
type input "hiền hòa trang"
type input "0984971468"
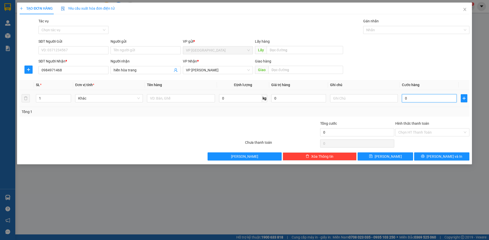
click at [412, 97] on input "0" at bounding box center [429, 98] width 55 height 8
type input "5"
type input "50"
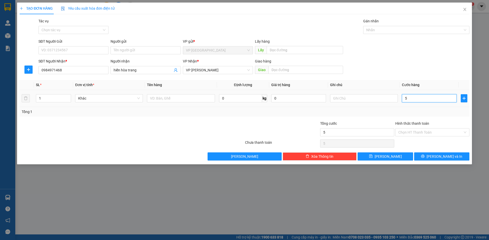
type input "50"
type input "50.000"
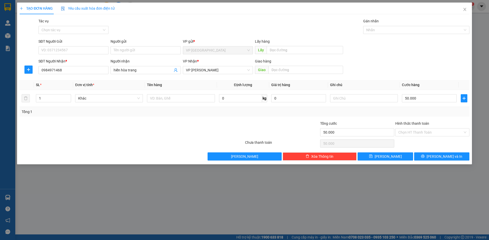
click at [450, 152] on div "Transit Pickup Surcharge Ids Transit Deliver Surcharge Ids Transit Deliver Surc…" at bounding box center [244, 89] width 449 height 143
click at [441, 155] on span "Lưu và In" at bounding box center [444, 157] width 36 height 6
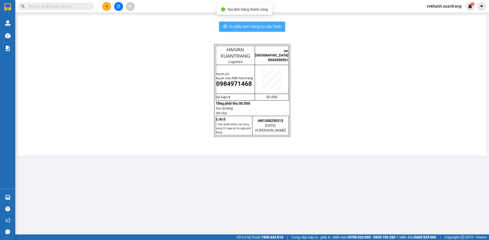
click at [232, 22] on button "In mẫu tem hàng tự cấu hình" at bounding box center [252, 27] width 66 height 10
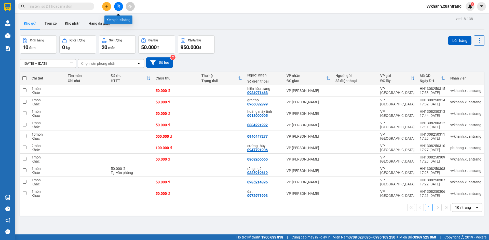
click at [117, 4] on button at bounding box center [118, 6] width 9 height 9
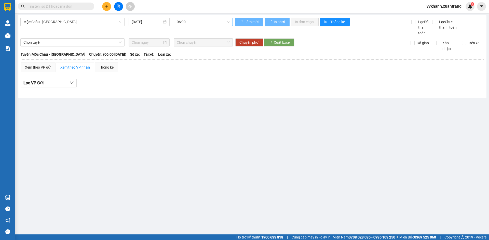
click at [191, 24] on span "06:00" at bounding box center [203, 22] width 53 height 8
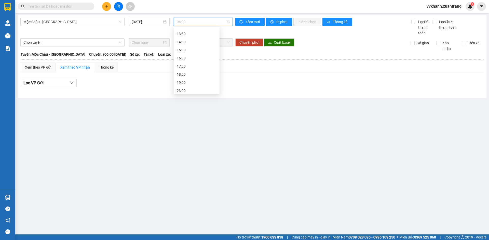
scroll to position [73, 0]
click at [190, 36] on div "13:30" at bounding box center [197, 32] width 46 height 8
drag, startPoint x: 193, startPoint y: 23, endPoint x: 183, endPoint y: 54, distance: 32.7
click at [193, 24] on span "13:30" at bounding box center [203, 22] width 53 height 8
click at [195, 38] on div "14:00" at bounding box center [197, 40] width 40 height 6
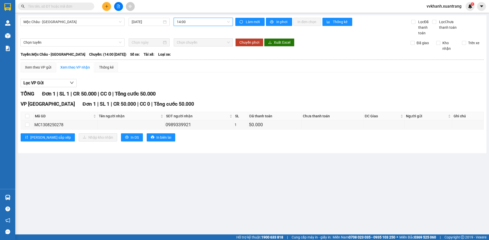
click at [60, 6] on input "text" at bounding box center [58, 7] width 60 height 6
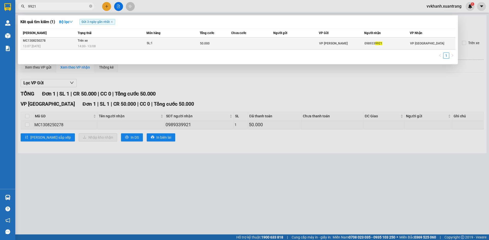
type input "9921"
click at [269, 47] on td at bounding box center [252, 44] width 42 height 12
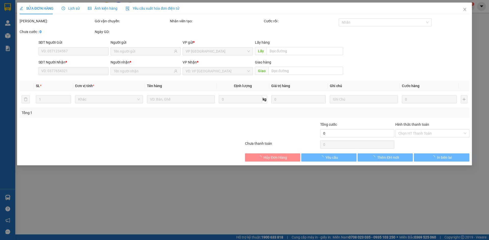
type input "0989339921"
type input "50.000"
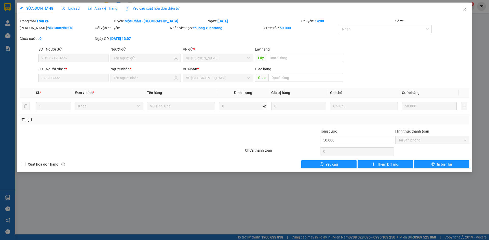
click at [97, 5] on div "Ảnh kiện hàng" at bounding box center [103, 9] width 30 height 12
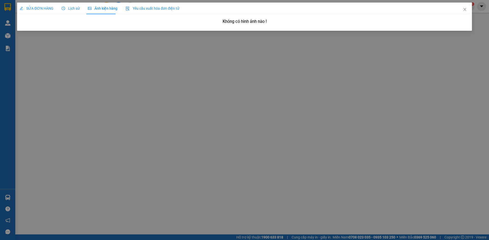
click at [69, 8] on span "Lịch sử" at bounding box center [71, 8] width 18 height 4
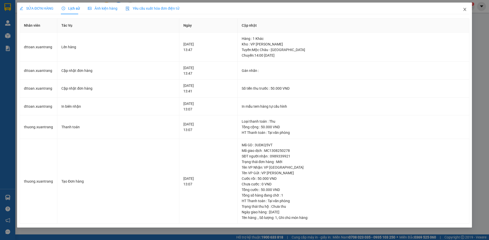
click at [461, 11] on span "Close" at bounding box center [464, 10] width 14 height 14
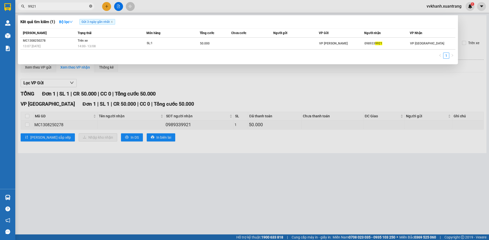
click at [90, 5] on icon "close-circle" at bounding box center [90, 6] width 3 height 3
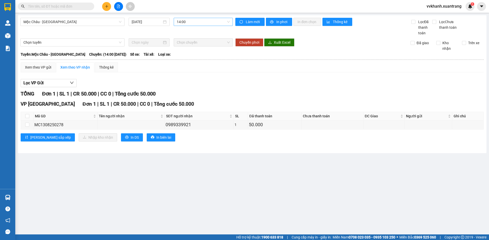
click at [197, 22] on span "14:00" at bounding box center [203, 22] width 53 height 8
click at [190, 47] on div "15:00" at bounding box center [197, 49] width 40 height 6
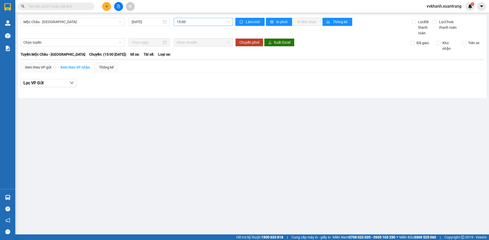
drag, startPoint x: 189, startPoint y: 15, endPoint x: 191, endPoint y: 20, distance: 5.5
click at [190, 16] on main "Mộc Châu - Hà Nội 13/08/2025 15:00 Làm mới In phơi In đơn chọn Thống kê Lọc Đã …" at bounding box center [244, 117] width 489 height 235
drag, startPoint x: 191, startPoint y: 20, endPoint x: 199, endPoint y: 73, distance: 53.3
click at [191, 22] on span "15:00" at bounding box center [203, 22] width 53 height 8
drag, startPoint x: 195, startPoint y: 61, endPoint x: 195, endPoint y: 56, distance: 4.6
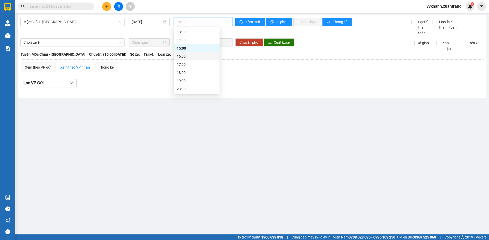
click at [195, 56] on div "Chọn chuyến 06:00 07:00 08:00 09:00 10:00 11:00 12:00 13:00 13:30 14:00 15:00 1…" at bounding box center [197, 24] width 46 height 138
click at [195, 56] on div "16:00" at bounding box center [197, 57] width 40 height 6
drag, startPoint x: 194, startPoint y: 25, endPoint x: 191, endPoint y: 50, distance: 24.8
click at [193, 26] on div "16:00" at bounding box center [203, 22] width 59 height 8
click at [190, 64] on div "17:00" at bounding box center [197, 65] width 40 height 6
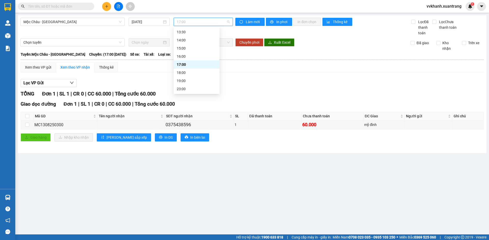
click at [193, 22] on span "17:00" at bounding box center [203, 22] width 53 height 8
drag, startPoint x: 277, startPoint y: 83, endPoint x: 263, endPoint y: 86, distance: 13.9
click at [270, 85] on div "Lọc VP Gửi" at bounding box center [252, 83] width 463 height 8
click at [189, 24] on span "17:00" at bounding box center [203, 22] width 53 height 8
click at [183, 71] on div "18:00" at bounding box center [197, 73] width 40 height 6
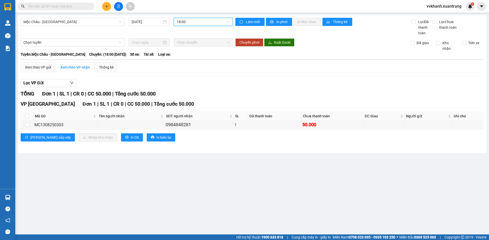
click at [200, 21] on span "18:00" at bounding box center [203, 22] width 53 height 8
click at [44, 7] on input "text" at bounding box center [58, 7] width 60 height 6
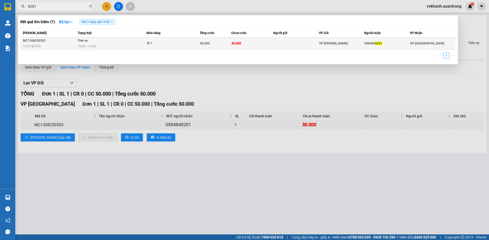
type input "8281"
click at [242, 41] on td "50.000" at bounding box center [252, 44] width 42 height 12
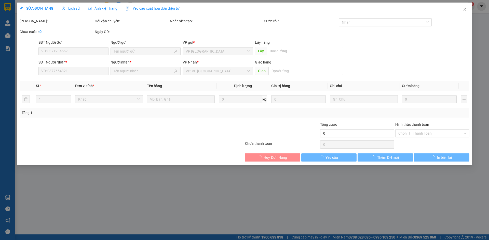
type input "0984848281"
type input "50.000"
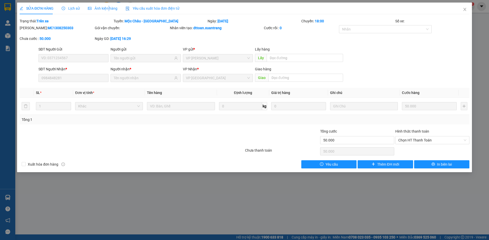
click at [107, 9] on span "Ảnh kiện hàng" at bounding box center [103, 8] width 30 height 4
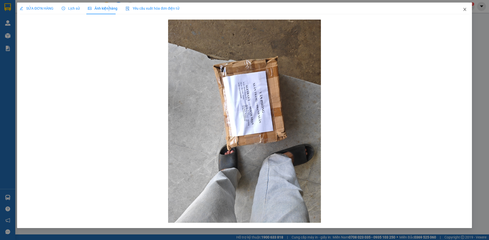
click at [465, 10] on icon "close" at bounding box center [464, 9] width 4 height 4
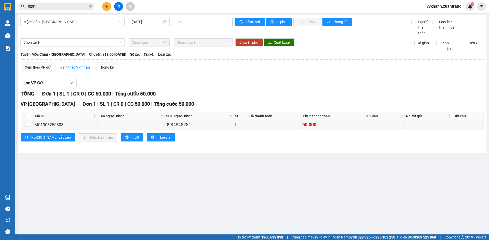
click at [186, 23] on span "18:00" at bounding box center [203, 22] width 53 height 8
click at [198, 92] on div "23:00" at bounding box center [197, 89] width 46 height 8
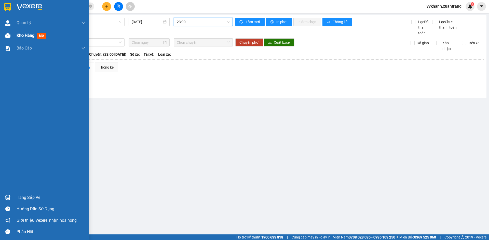
click at [3, 38] on div "Kho hàng mới" at bounding box center [44, 35] width 89 height 13
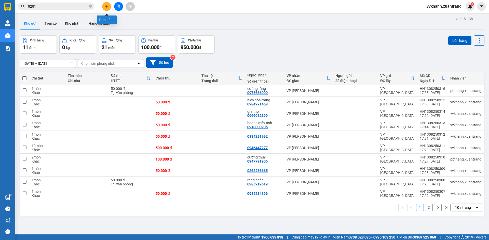
click at [105, 4] on button at bounding box center [106, 6] width 9 height 9
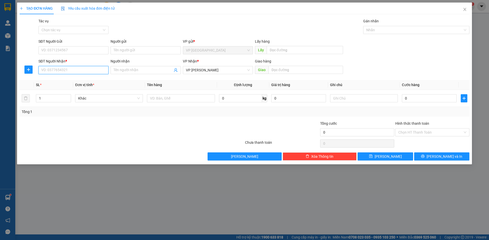
click at [68, 70] on input "SĐT Người Nhận *" at bounding box center [73, 70] width 70 height 8
click at [74, 78] on div "0983646889 - Trung răng" at bounding box center [73, 81] width 64 height 6
type input "0983646889"
type input "Trung răng"
type input "0983646889"
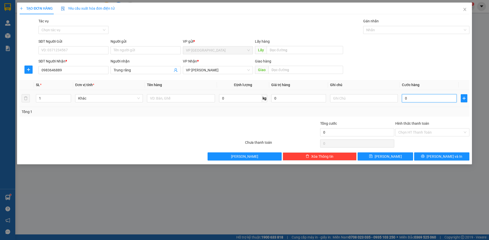
click at [421, 97] on input "0" at bounding box center [429, 98] width 55 height 8
type input "5"
type input "50"
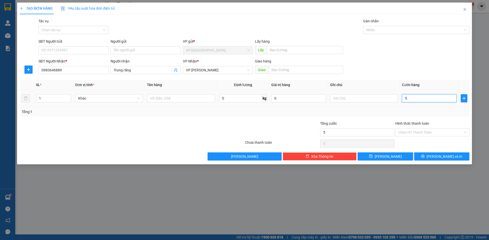
type input "50"
type input "50.000"
drag, startPoint x: 412, startPoint y: 131, endPoint x: 421, endPoint y: 150, distance: 20.9
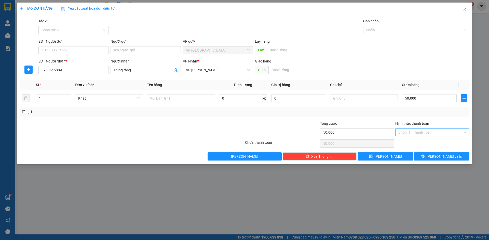
click at [413, 133] on input "Hình thức thanh toán" at bounding box center [430, 133] width 64 height 8
click at [415, 140] on div "Tại văn phòng" at bounding box center [432, 143] width 74 height 8
type input "0"
drag, startPoint x: 437, startPoint y: 153, endPoint x: 445, endPoint y: 181, distance: 29.0
click at [438, 154] on button "Lưu và In" at bounding box center [441, 157] width 55 height 8
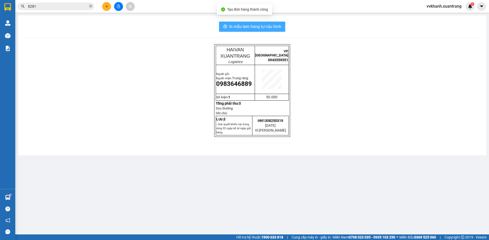
drag, startPoint x: 237, startPoint y: 21, endPoint x: 235, endPoint y: 22, distance: 3.0
click at [237, 21] on div "In mẫu tem hàng tự cấu hình HAIVAN XUANTRANG Logistics VP HÀ NỘI 0943559551 Ngư…" at bounding box center [252, 86] width 468 height 140
click at [240, 31] on button "In mẫu tem hàng tự cấu hình" at bounding box center [252, 27] width 66 height 10
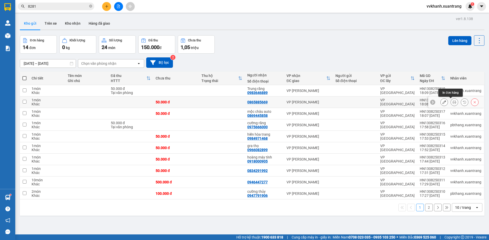
click at [452, 102] on icon at bounding box center [454, 103] width 4 height 4
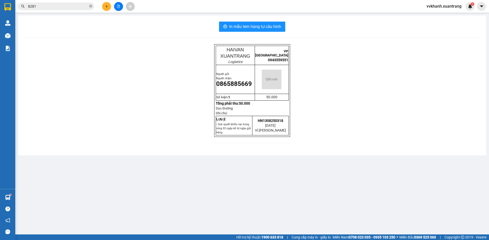
click at [249, 18] on div "In mẫu tem hàng tự cấu hình HAIVAN XUANTRANG Logistics VP HÀ NỘI 0943559551 Ngư…" at bounding box center [252, 86] width 468 height 140
click at [249, 26] on span "In mẫu tem hàng tự cấu hình" at bounding box center [255, 26] width 52 height 6
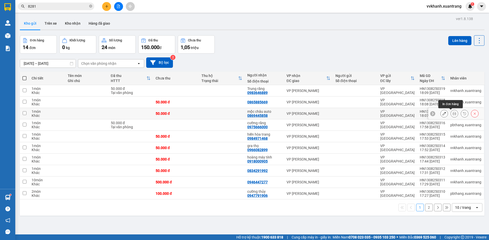
click at [452, 112] on icon at bounding box center [454, 114] width 4 height 4
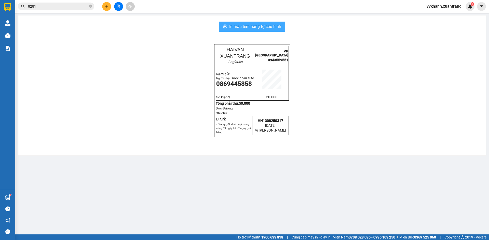
drag, startPoint x: 242, startPoint y: 26, endPoint x: 337, endPoint y: 163, distance: 166.5
click at [242, 27] on span "In mẫu tem hàng tự cấu hình" at bounding box center [255, 26] width 52 height 6
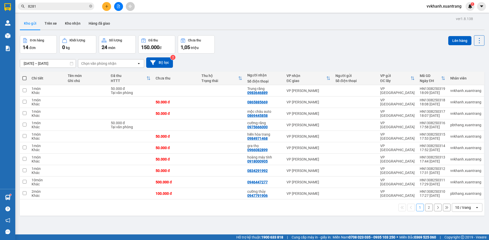
drag, startPoint x: 90, startPoint y: 5, endPoint x: 79, endPoint y: 39, distance: 35.7
click at [90, 5] on icon "close-circle" at bounding box center [90, 6] width 3 height 3
click at [119, 6] on icon "file-add" at bounding box center [119, 7] width 4 height 4
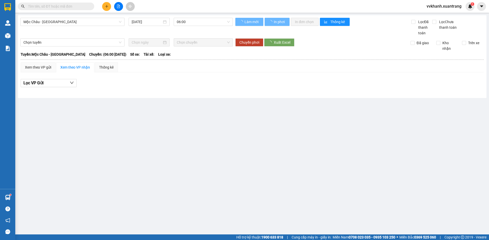
drag, startPoint x: 192, startPoint y: 21, endPoint x: 190, endPoint y: 40, distance: 19.5
click at [192, 22] on span "06:00" at bounding box center [203, 22] width 53 height 8
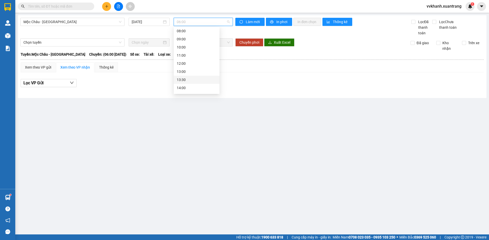
scroll to position [51, 0]
click at [190, 63] on div "14:00" at bounding box center [197, 63] width 40 height 6
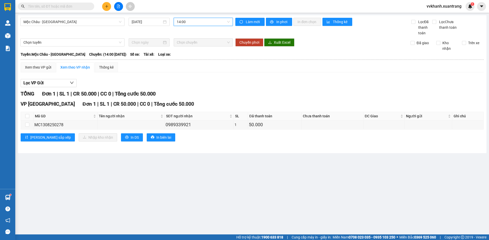
click at [194, 23] on span "14:00" at bounding box center [203, 22] width 53 height 8
click at [191, 48] on div "15:00" at bounding box center [197, 49] width 40 height 6
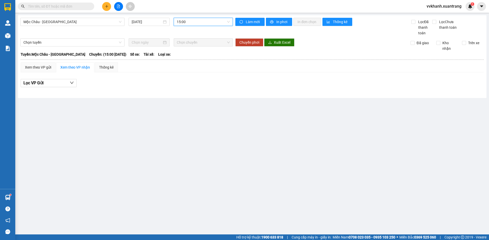
drag, startPoint x: 191, startPoint y: 22, endPoint x: 191, endPoint y: 46, distance: 23.7
click at [191, 26] on div "15:00" at bounding box center [203, 22] width 59 height 8
click at [193, 55] on div "16:00" at bounding box center [197, 57] width 40 height 6
drag, startPoint x: 192, startPoint y: 27, endPoint x: 193, endPoint y: 22, distance: 5.1
click at [192, 25] on div "Mộc Châu - Hà Nội 13/08/2025 16:00" at bounding box center [126, 27] width 212 height 18
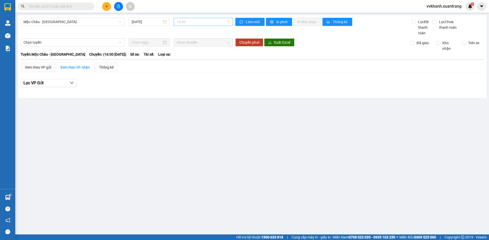
click at [193, 22] on span "16:00" at bounding box center [203, 22] width 53 height 8
click at [192, 66] on div "17:00" at bounding box center [197, 65] width 40 height 6
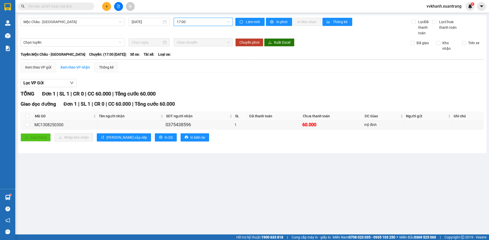
click at [193, 24] on span "17:00" at bounding box center [203, 22] width 53 height 8
click at [183, 73] on div "18:00" at bounding box center [197, 73] width 40 height 6
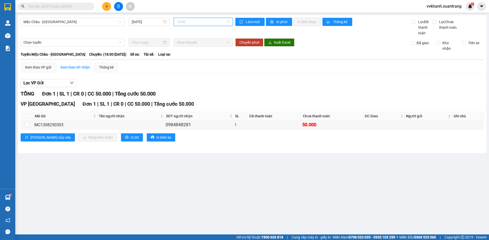
click at [182, 22] on span "18:00" at bounding box center [203, 22] width 53 height 8
click at [198, 61] on div "17:00" at bounding box center [197, 65] width 46 height 8
